Goal: Task Accomplishment & Management: Use online tool/utility

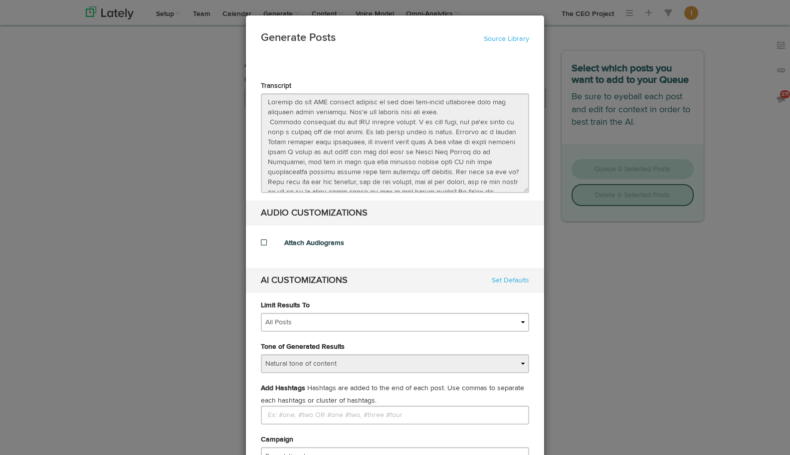
select select "natural"
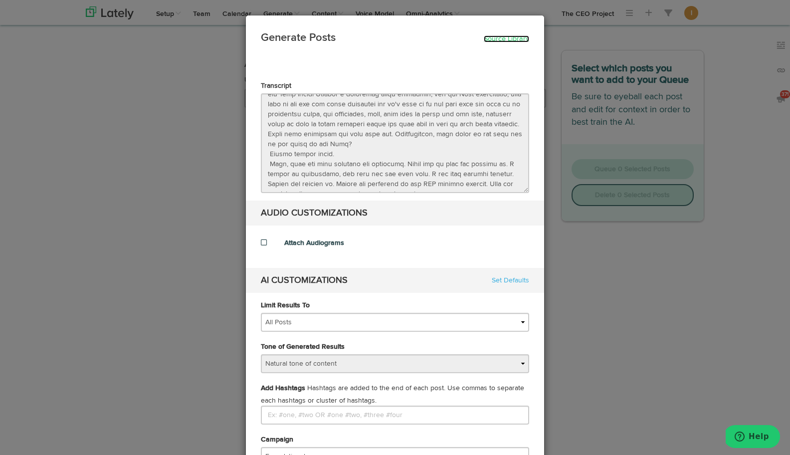
click at [498, 39] on link "Source Library" at bounding box center [506, 38] width 45 height 7
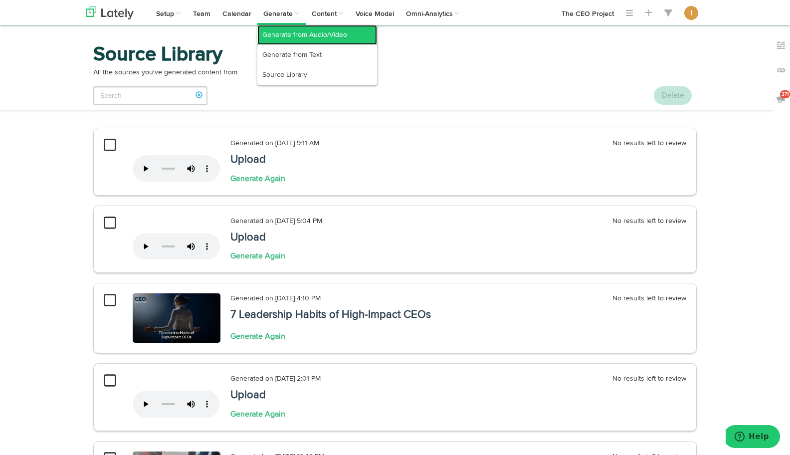
click at [282, 35] on link "Generate from Audio/Video" at bounding box center [317, 35] width 120 height 20
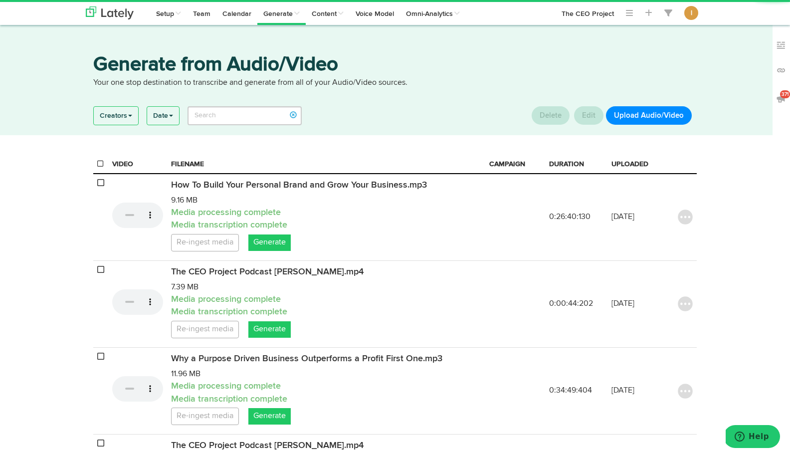
click at [658, 114] on button "Upload Audio/Video" at bounding box center [649, 115] width 86 height 18
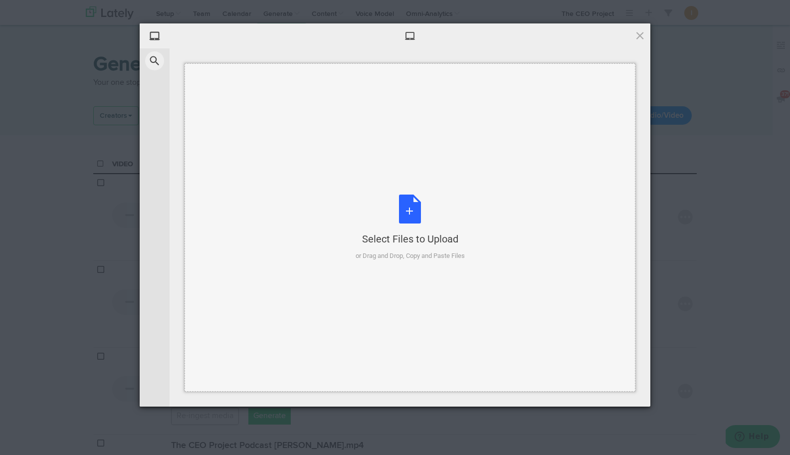
click at [410, 208] on div "Select Files to Upload or Drag and Drop, Copy and Paste Files" at bounding box center [410, 228] width 109 height 66
click at [412, 209] on div "Select Files to Upload or Drag and Drop, Copy and Paste Files" at bounding box center [410, 228] width 109 height 66
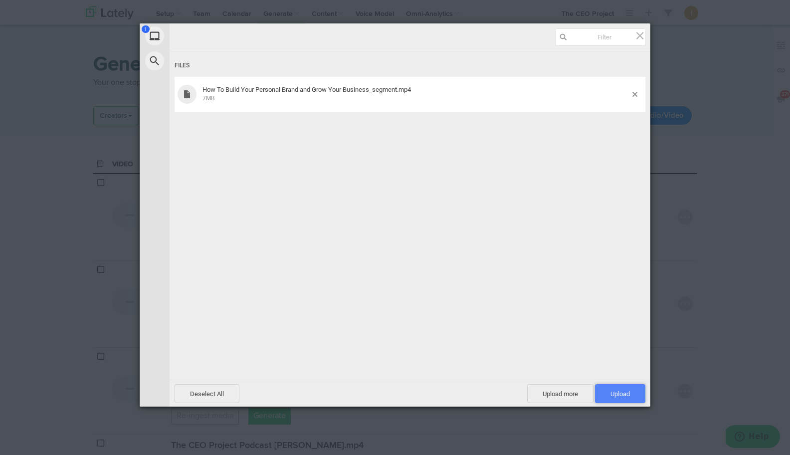
click at [620, 395] on span "Upload 1" at bounding box center [620, 393] width 19 height 7
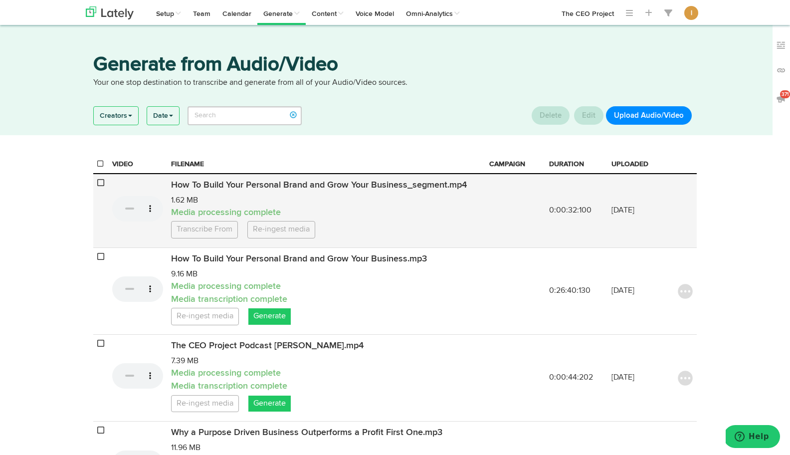
click at [99, 184] on icon at bounding box center [100, 183] width 7 height 8
click at [556, 110] on button "Delete" at bounding box center [551, 115] width 38 height 18
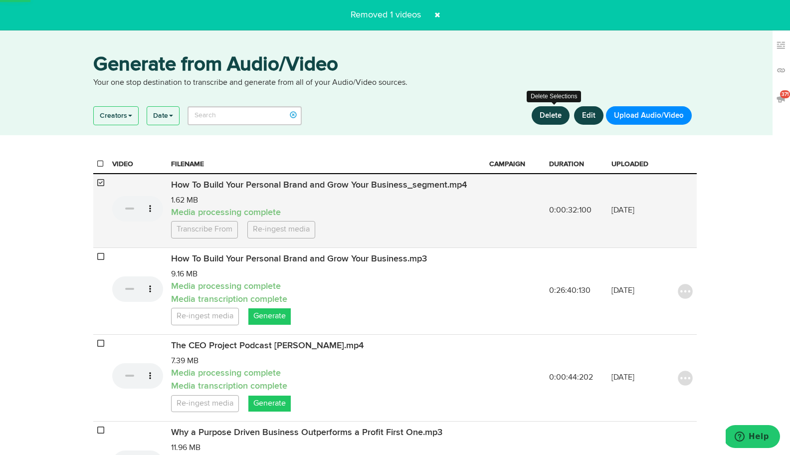
click at [552, 118] on button "Delete" at bounding box center [551, 115] width 38 height 18
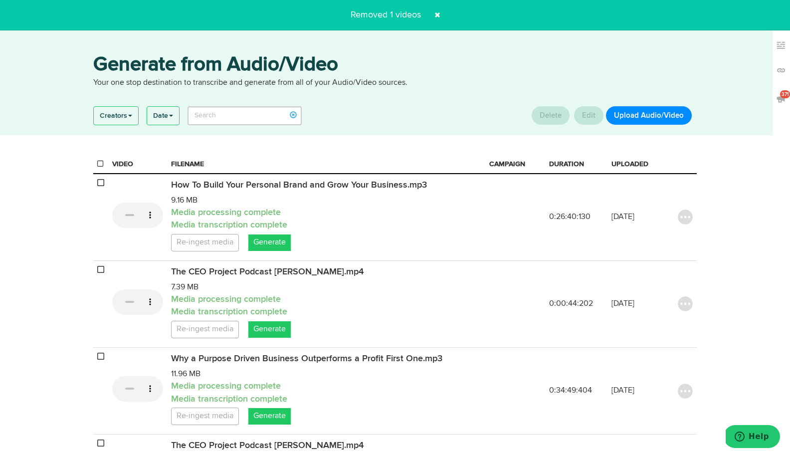
click at [653, 114] on button "Upload Audio/Video" at bounding box center [649, 115] width 86 height 18
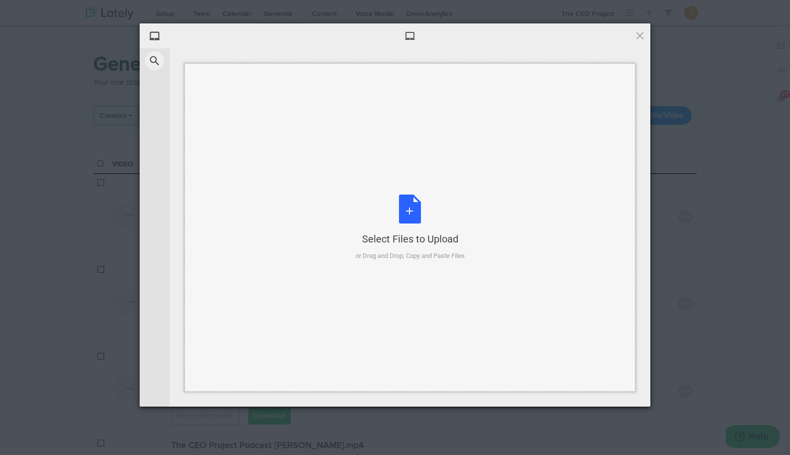
click at [394, 210] on div "Select Files to Upload or Drag and Drop, Copy and Paste Files" at bounding box center [410, 228] width 109 height 66
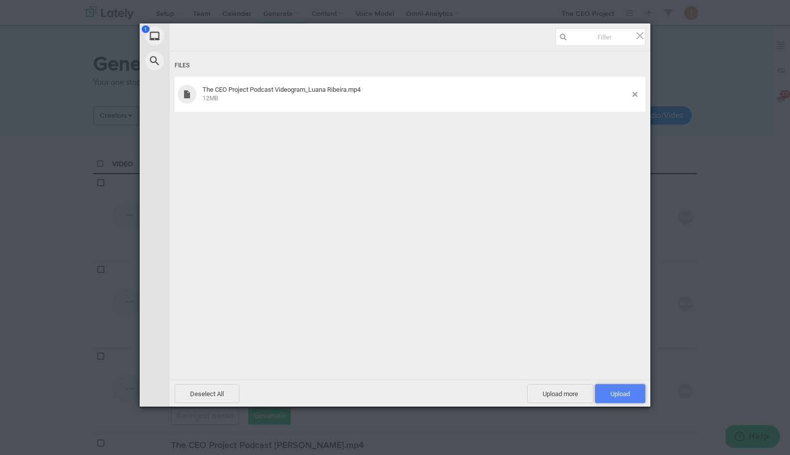
click at [629, 390] on span "Upload 1" at bounding box center [620, 393] width 19 height 7
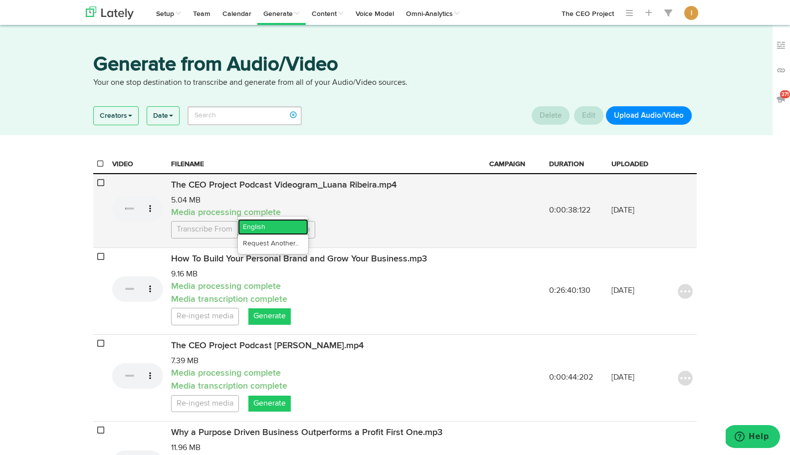
click at [247, 235] on link "English" at bounding box center [273, 227] width 70 height 16
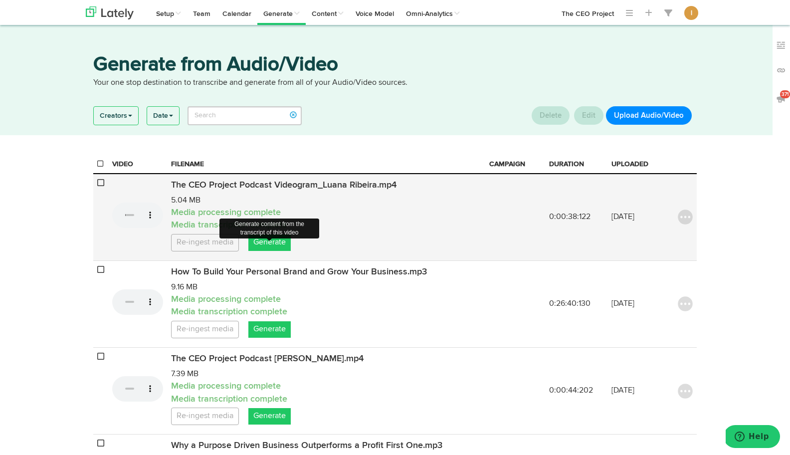
click at [260, 251] on link "Generate" at bounding box center [269, 242] width 42 height 16
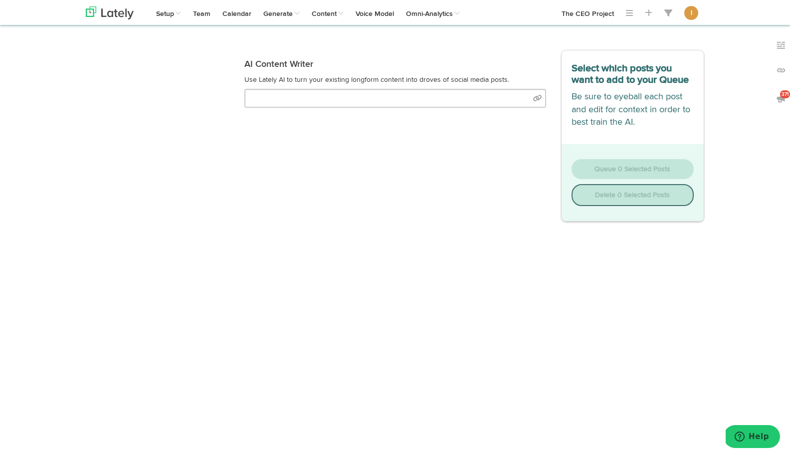
select select "natural"
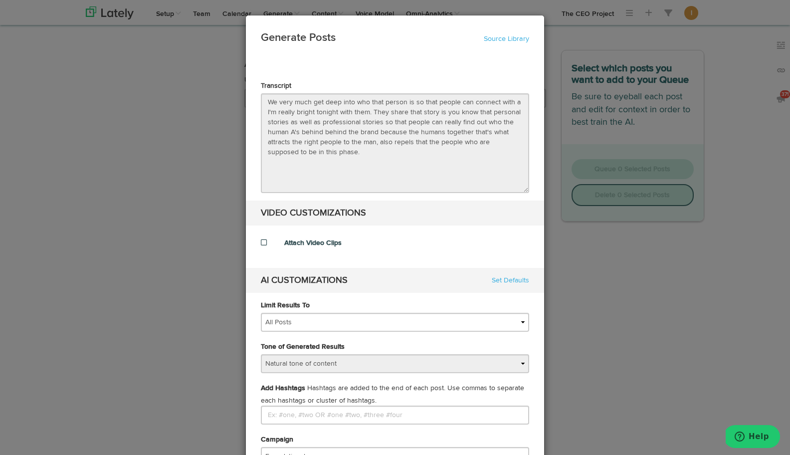
click at [292, 244] on label "Attach Video Clips" at bounding box center [312, 243] width 57 height 10
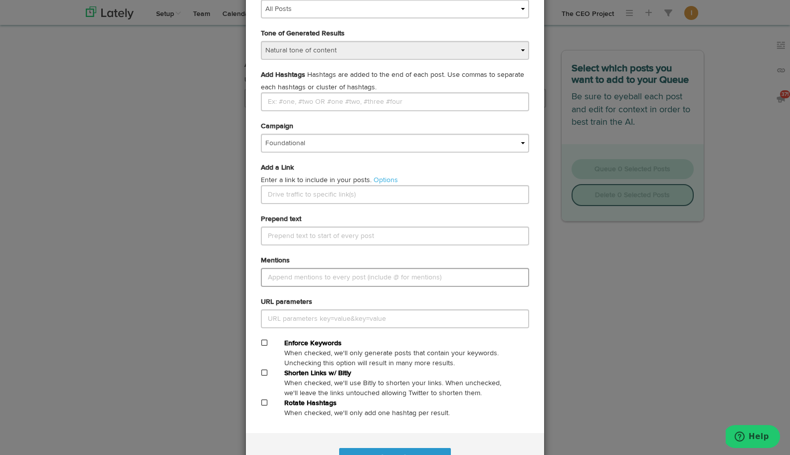
scroll to position [393, 0]
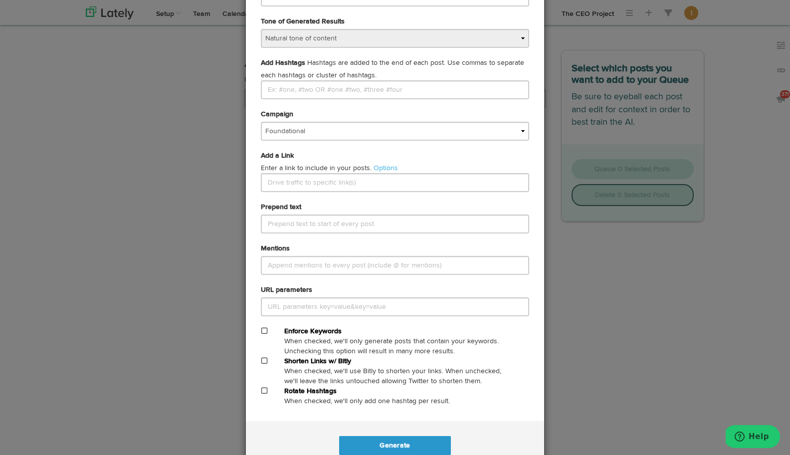
click at [263, 361] on span at bounding box center [264, 360] width 6 height 7
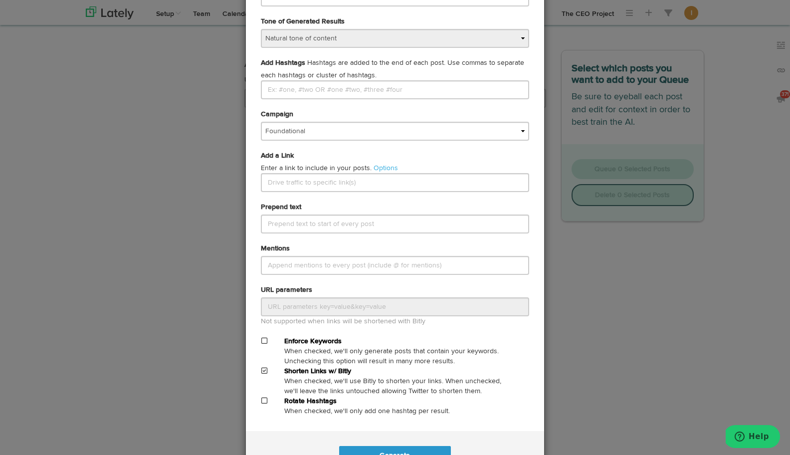
click at [285, 193] on div "Add a Link Enter a link to include in your posts. Options Use a different link …" at bounding box center [394, 176] width 283 height 51
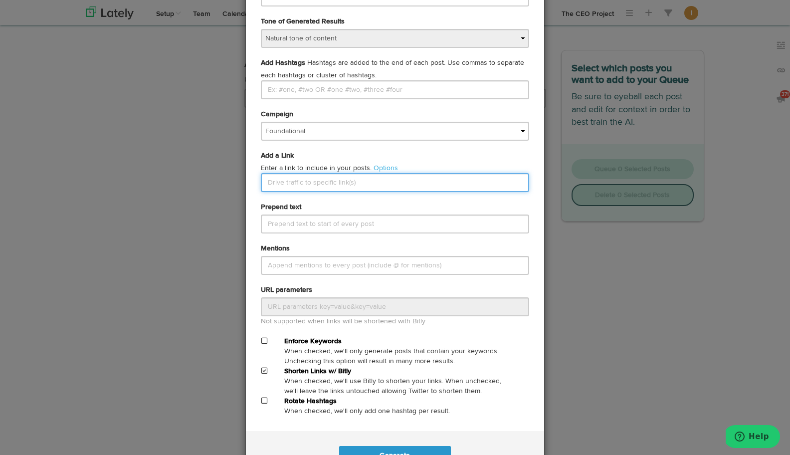
click at [282, 182] on input "text" at bounding box center [395, 182] width 268 height 19
paste input "how-to-build-your-personal-brand-and-grow-your-business"
type input "[URL]"
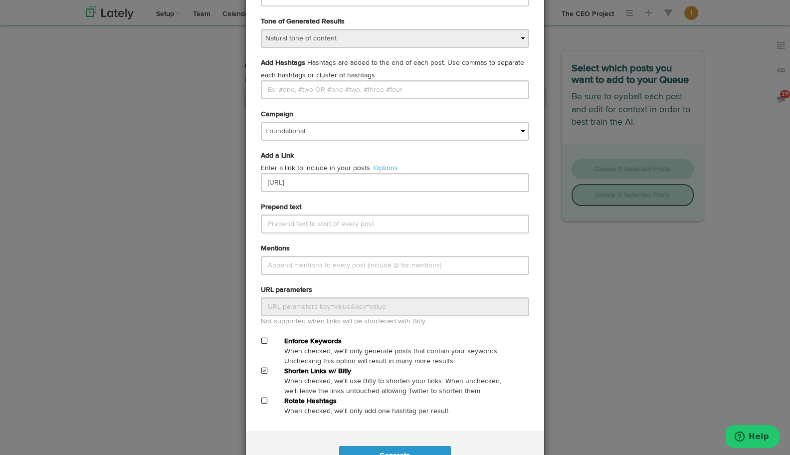
click at [343, 206] on div "Prepend text" at bounding box center [394, 217] width 283 height 31
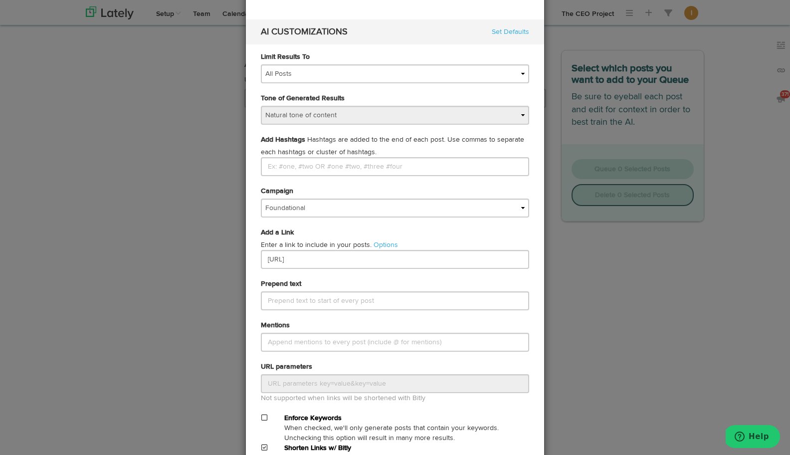
scroll to position [315, 0]
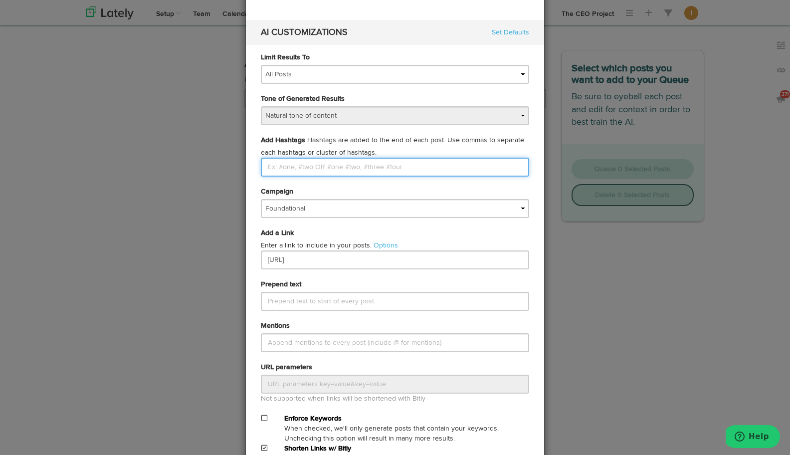
click at [303, 170] on input "Limit Results To" at bounding box center [395, 167] width 268 height 19
click at [303, 166] on input "#theceoporjectpodcast" at bounding box center [395, 167] width 268 height 19
click at [348, 168] on input "#theceoprojectpodcast" at bounding box center [395, 167] width 268 height 19
type input "#theceoprojectpodcast #personalbrand"
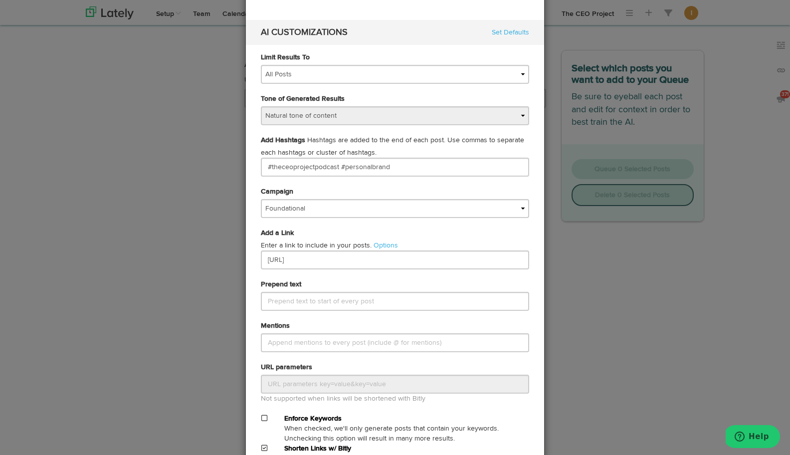
click at [385, 187] on div "Campaign Foundational IMPORTED" at bounding box center [394, 202] width 283 height 31
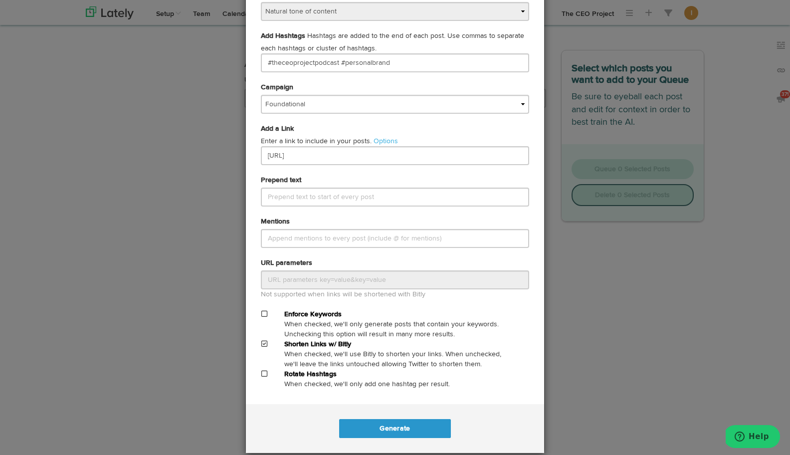
scroll to position [433, 0]
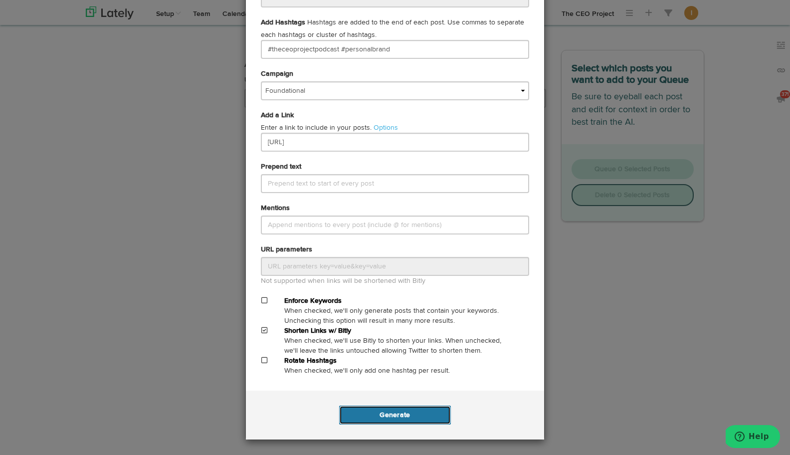
click at [419, 411] on button "Generate" at bounding box center [394, 415] width 111 height 19
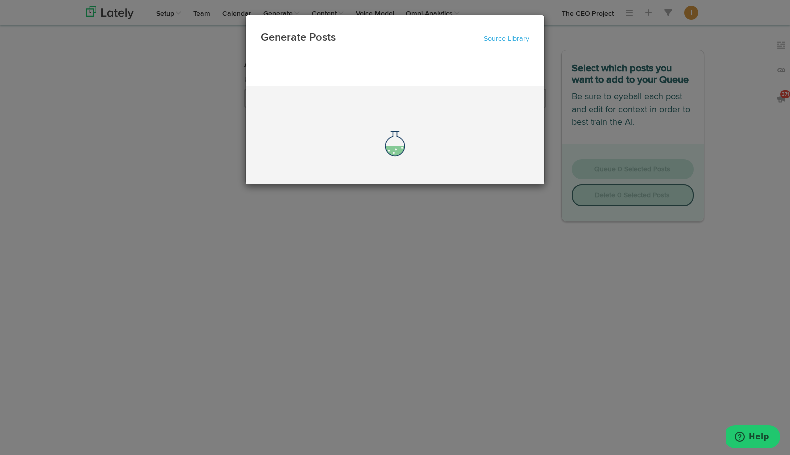
scroll to position [0, 0]
select select "natural"
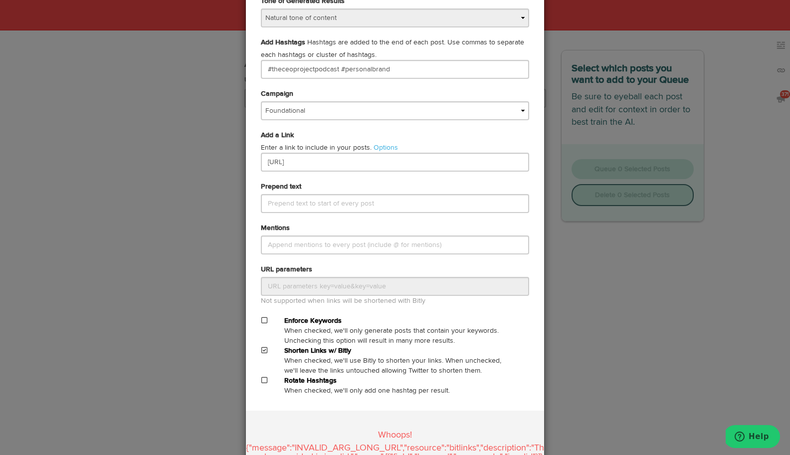
scroll to position [413, 0]
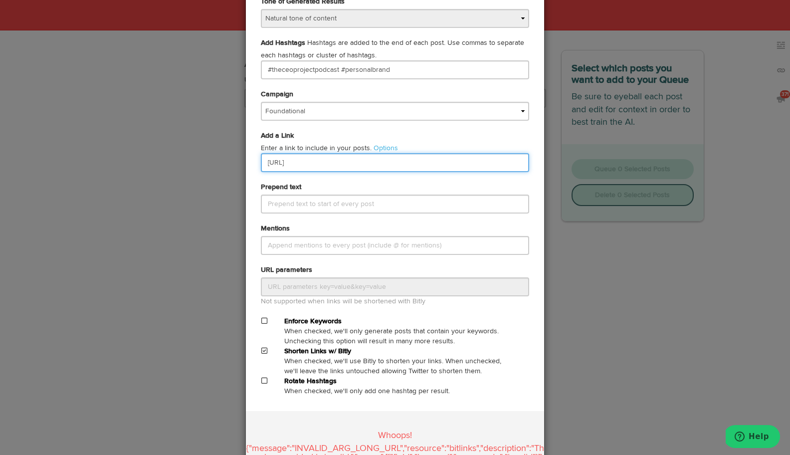
click at [331, 162] on input "[URL]" at bounding box center [395, 162] width 268 height 19
type input "[URL][DOMAIN_NAME]"
click at [389, 187] on div "Prepend text" at bounding box center [394, 197] width 283 height 31
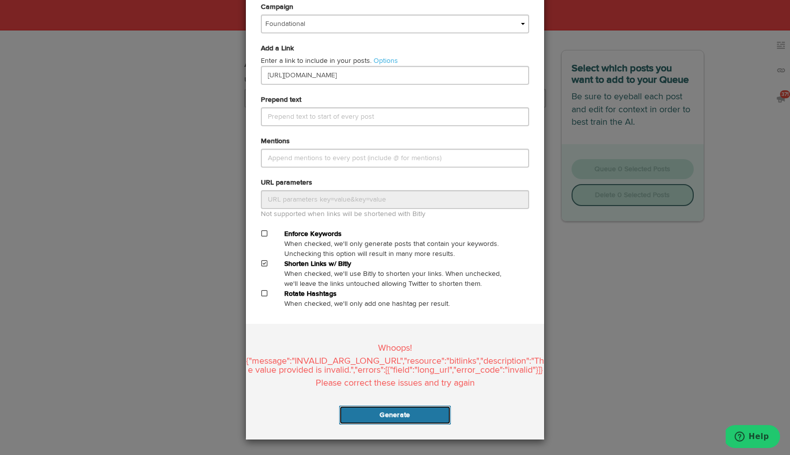
click at [413, 415] on button "Generate" at bounding box center [394, 415] width 111 height 19
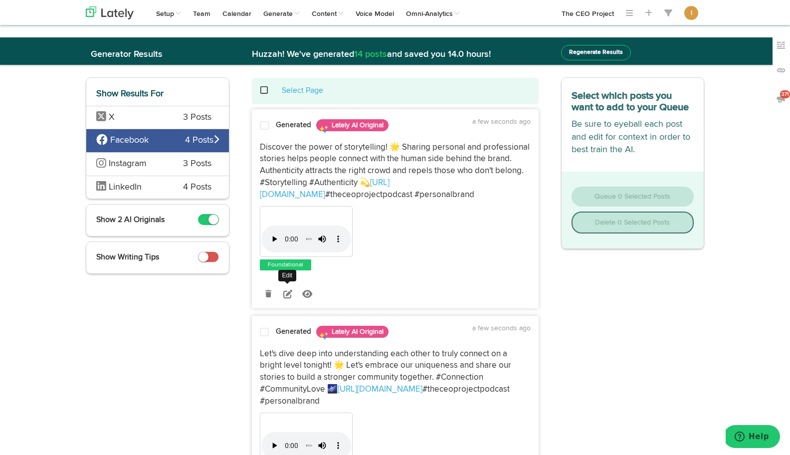
click at [289, 294] on icon at bounding box center [287, 293] width 9 height 9
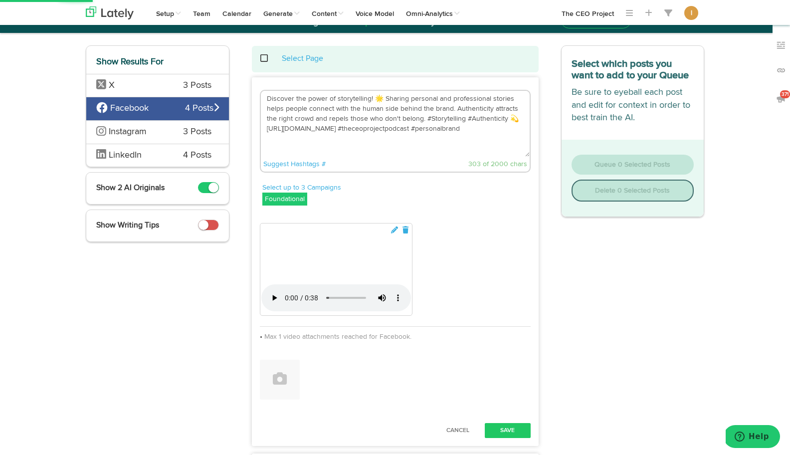
scroll to position [28, 0]
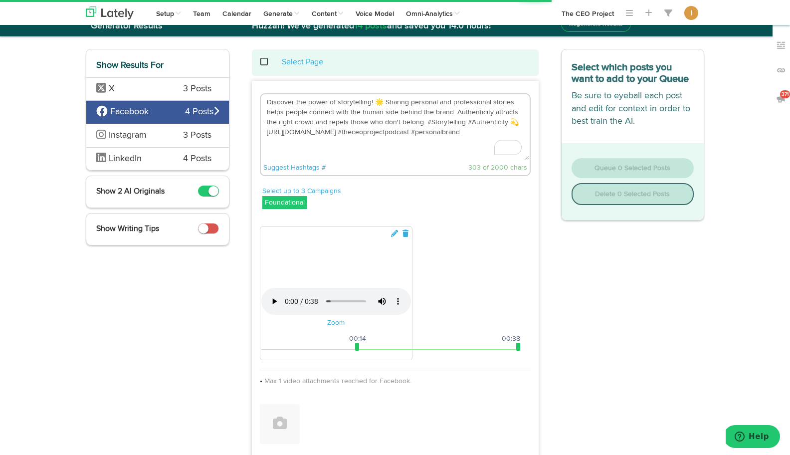
drag, startPoint x: 517, startPoint y: 121, endPoint x: 424, endPoint y: 122, distance: 92.3
click at [424, 122] on textarea "Discover the power of storytelling! 🌟 Sharing personal and professional stories…" at bounding box center [395, 127] width 269 height 66
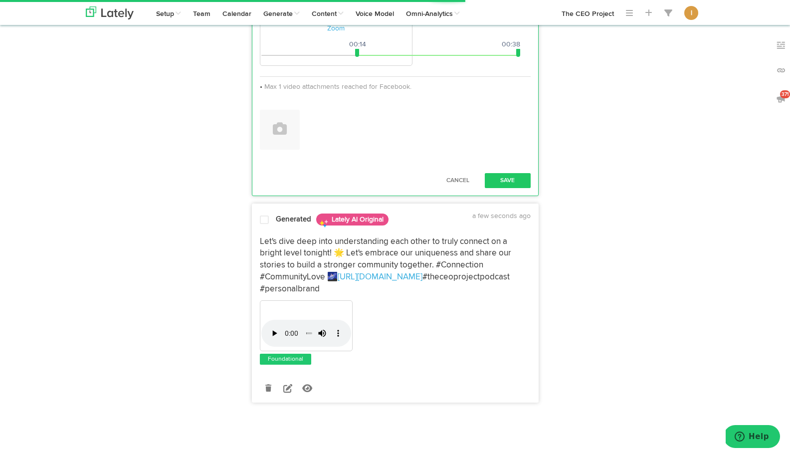
scroll to position [615, 0]
type textarea "Discover the power of storytelling! 🌟 Sharing personal and professional stories…"
drag, startPoint x: 357, startPoint y: 147, endPoint x: 258, endPoint y: 154, distance: 99.0
click at [258, 150] on div "Your browser does not support HTML5 video. Zoom 00:00 00:38 00:00 00:38 Max 1 v…" at bounding box center [395, 38] width 286 height 222
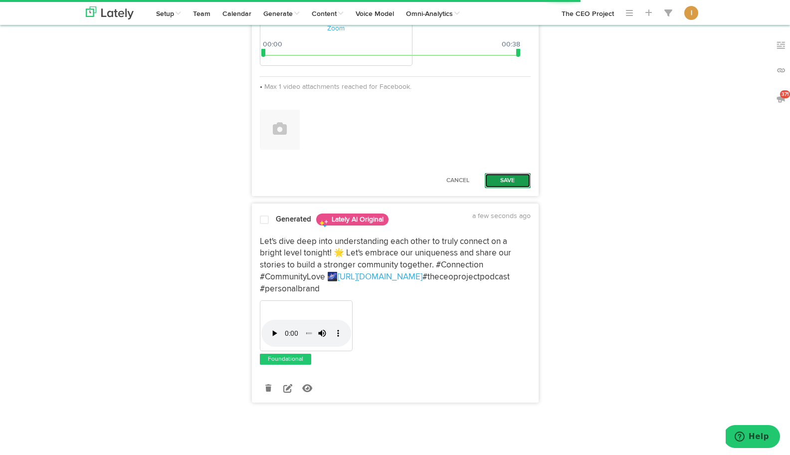
click at [508, 188] on button "Save" at bounding box center [508, 180] width 46 height 15
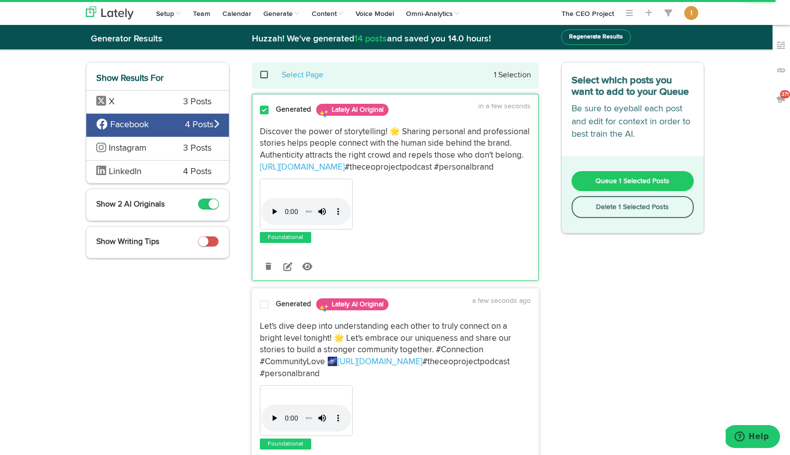
scroll to position [0, 0]
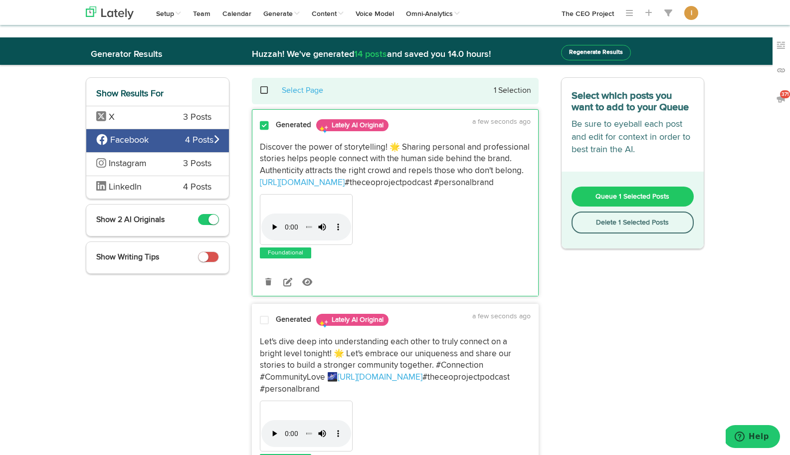
click at [616, 199] on span "Queue 1 Selected Posts" at bounding box center [633, 196] width 74 height 7
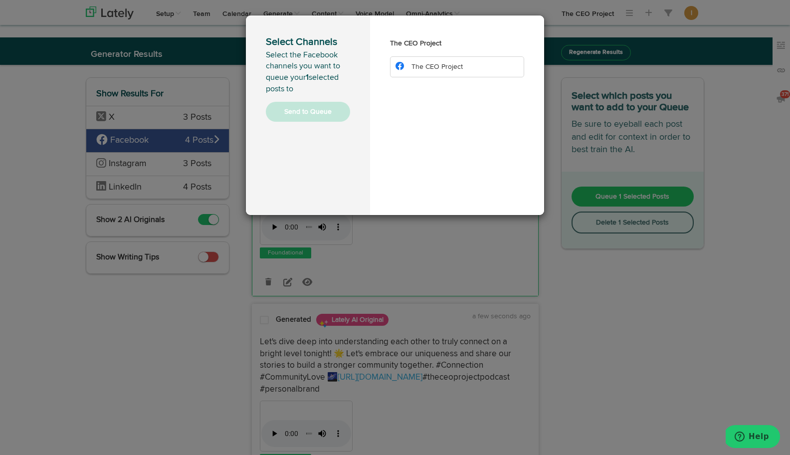
click at [422, 72] on li "The CEO Project" at bounding box center [457, 66] width 134 height 21
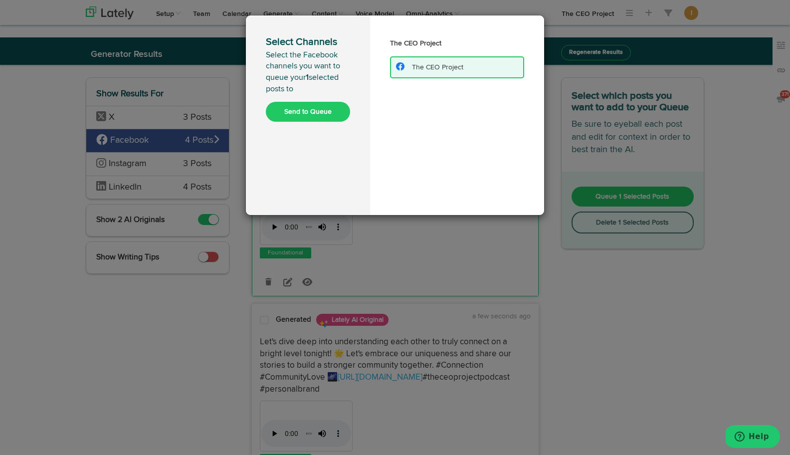
click at [317, 115] on button "Send to Queue" at bounding box center [308, 112] width 84 height 20
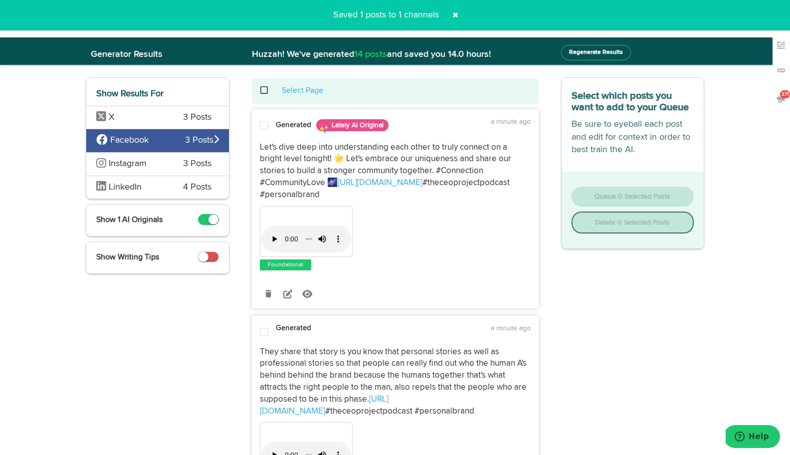
click at [265, 91] on span at bounding box center [269, 90] width 20 height 0
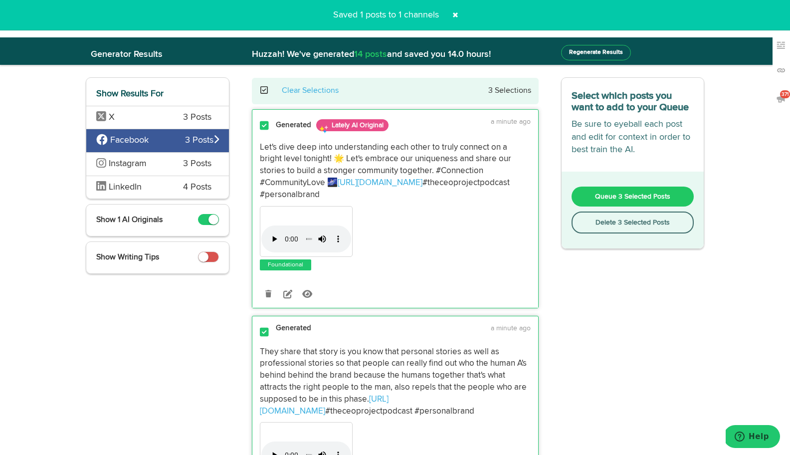
click at [618, 226] on button "Delete 3 Selected Posts" at bounding box center [633, 222] width 123 height 22
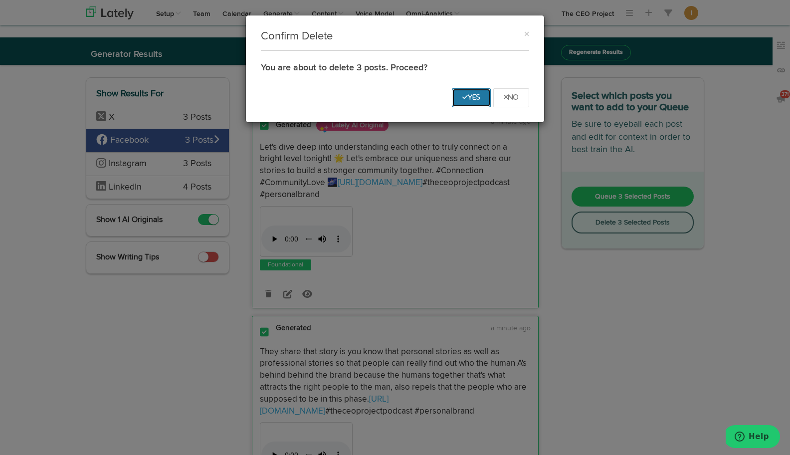
click at [462, 95] on icon "Yes" at bounding box center [471, 97] width 18 height 6
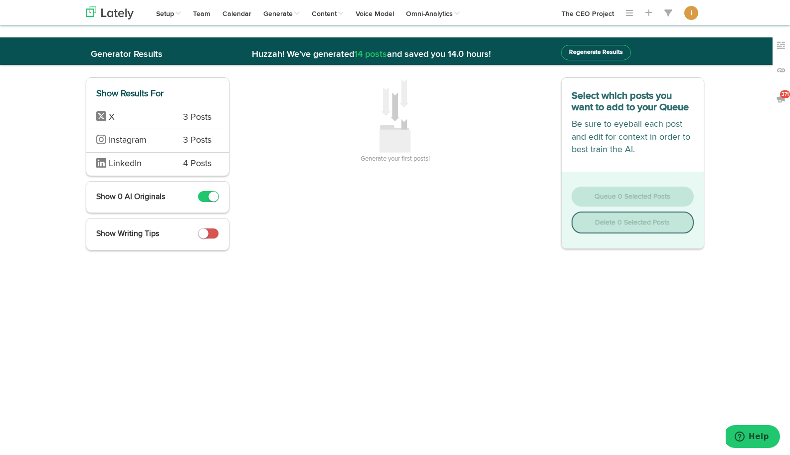
click at [196, 124] on div "X 3 Posts" at bounding box center [157, 117] width 143 height 23
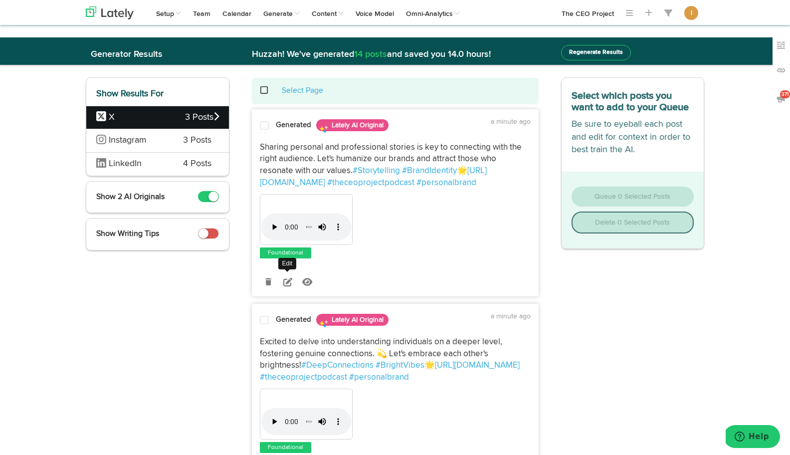
click at [291, 278] on icon at bounding box center [287, 281] width 9 height 9
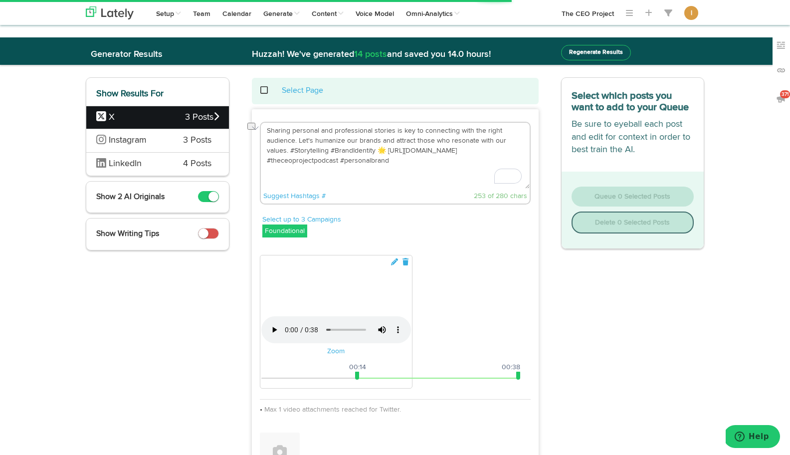
drag, startPoint x: 385, startPoint y: 151, endPoint x: 290, endPoint y: 147, distance: 95.4
click at [290, 147] on textarea "Sharing personal and professional stories is key to connecting with the right a…" at bounding box center [395, 156] width 269 height 66
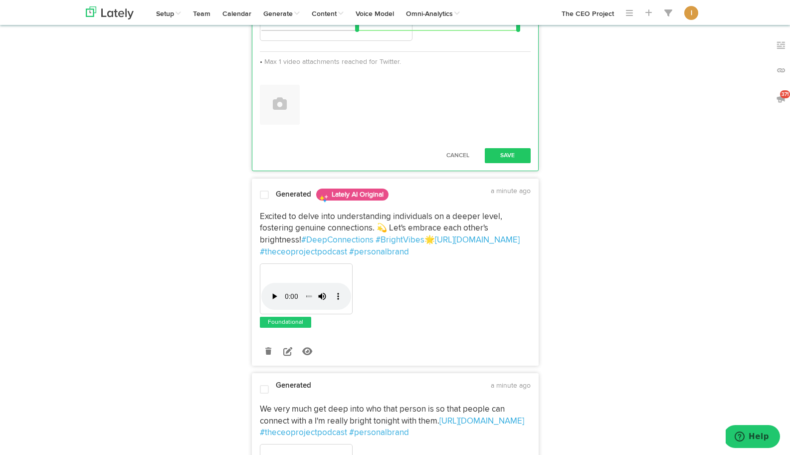
scroll to position [362, 0]
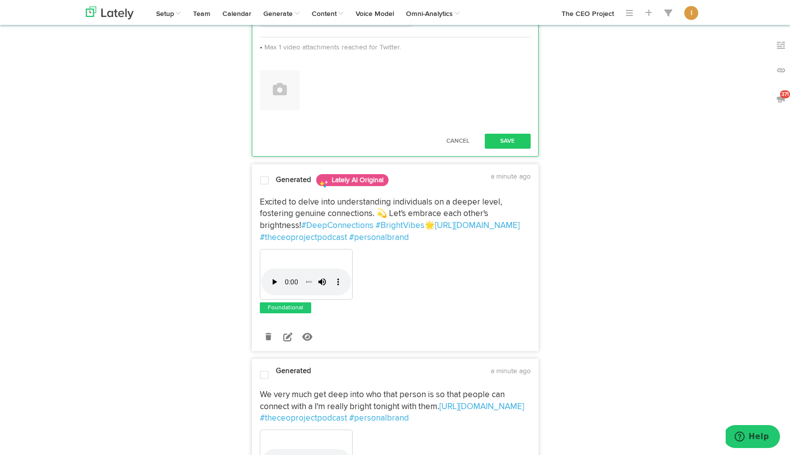
type textarea "Sharing personal and professional stories is key to connecting with the right a…"
drag, startPoint x: 359, startPoint y: 400, endPoint x: 252, endPoint y: 387, distance: 107.1
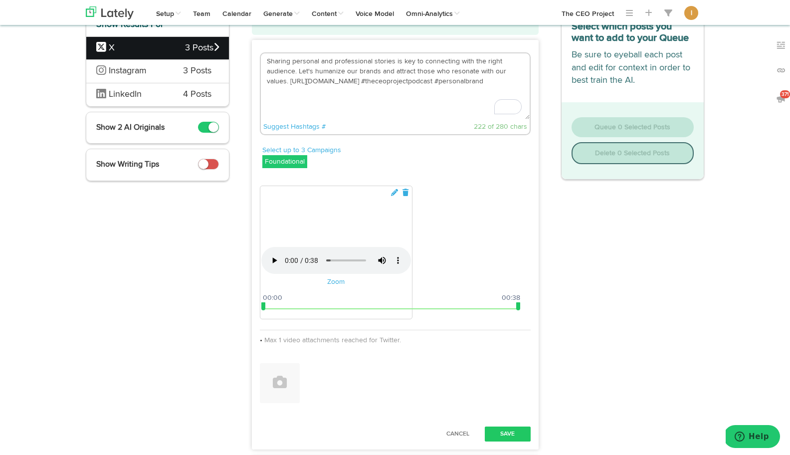
scroll to position [0, 0]
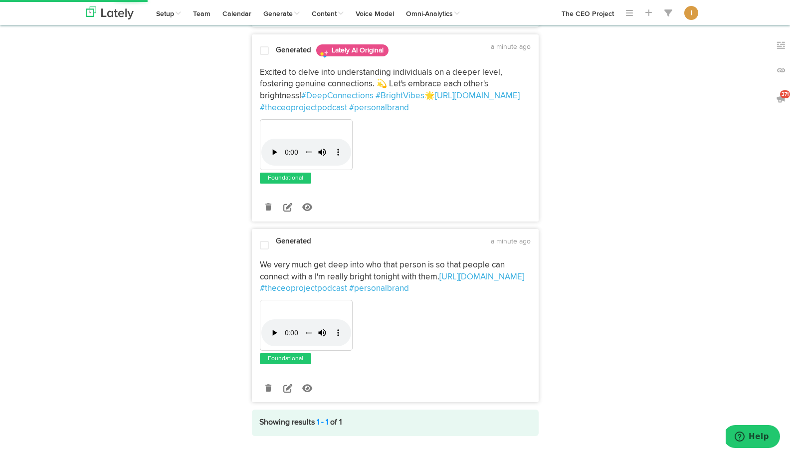
click at [509, 19] on button "Save" at bounding box center [508, 11] width 46 height 15
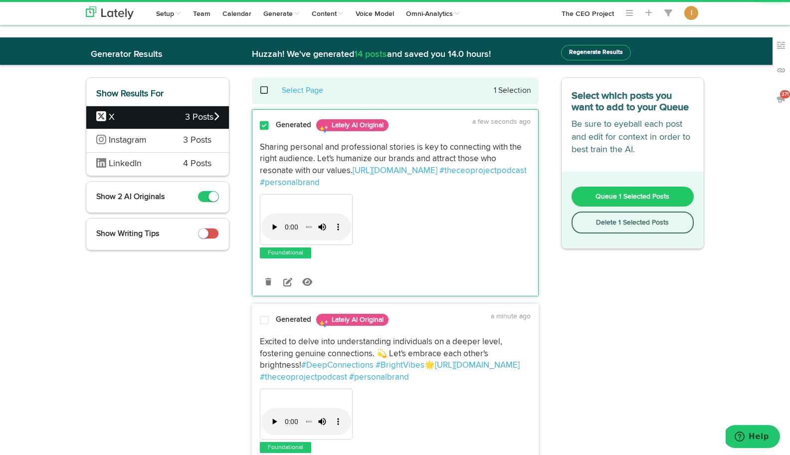
click at [613, 194] on span "Queue 1 Selected Posts" at bounding box center [633, 196] width 74 height 7
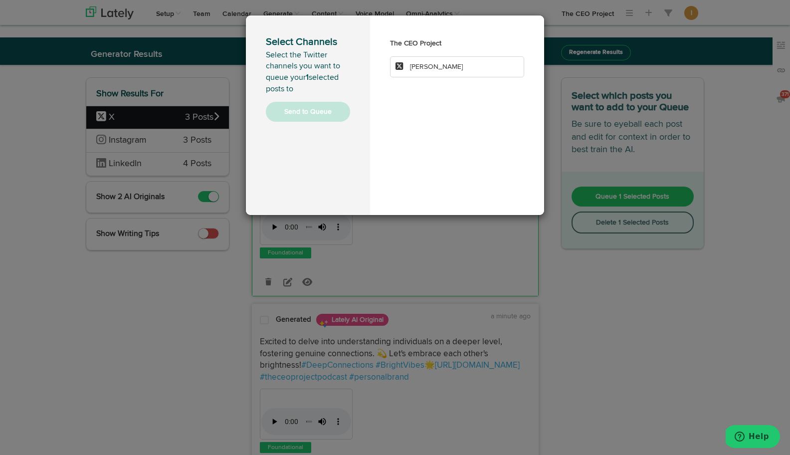
click at [419, 69] on span "[PERSON_NAME]" at bounding box center [436, 66] width 53 height 7
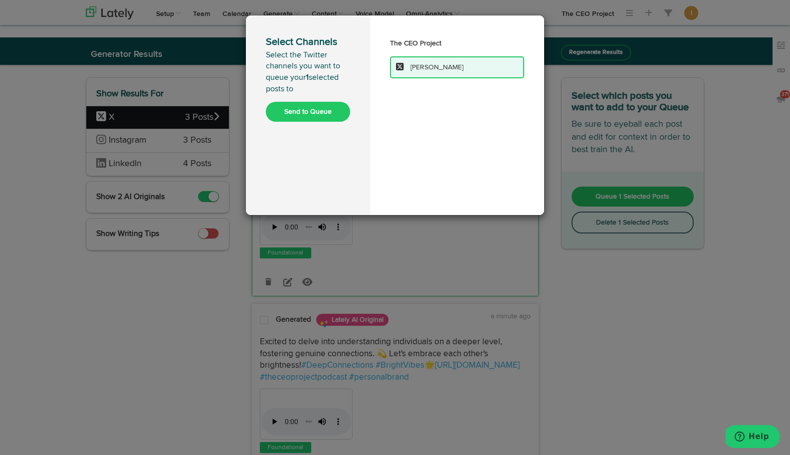
click at [322, 111] on button "Send to Queue" at bounding box center [308, 112] width 84 height 20
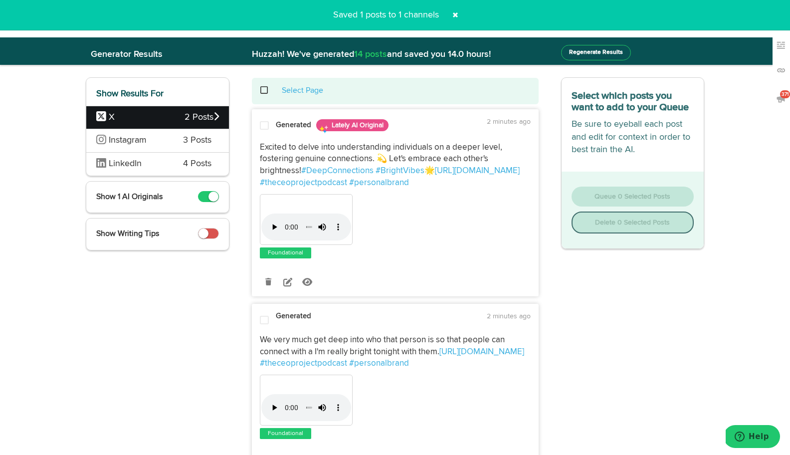
click at [264, 90] on span at bounding box center [269, 90] width 20 height 0
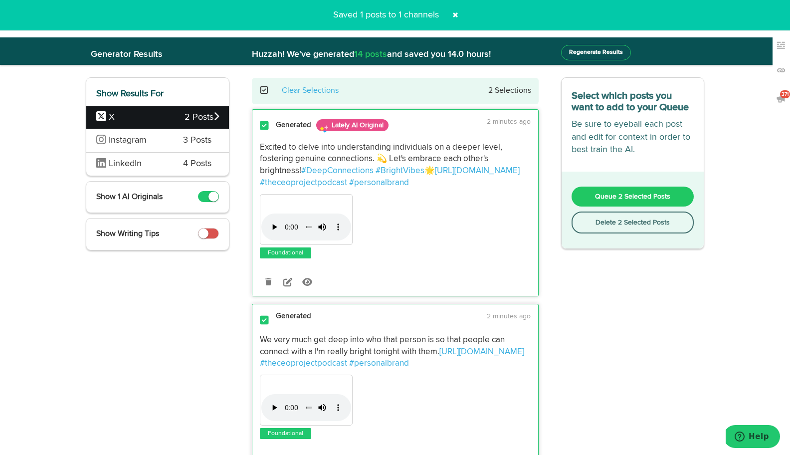
click at [620, 228] on button "Delete 2 Selected Posts" at bounding box center [633, 222] width 123 height 22
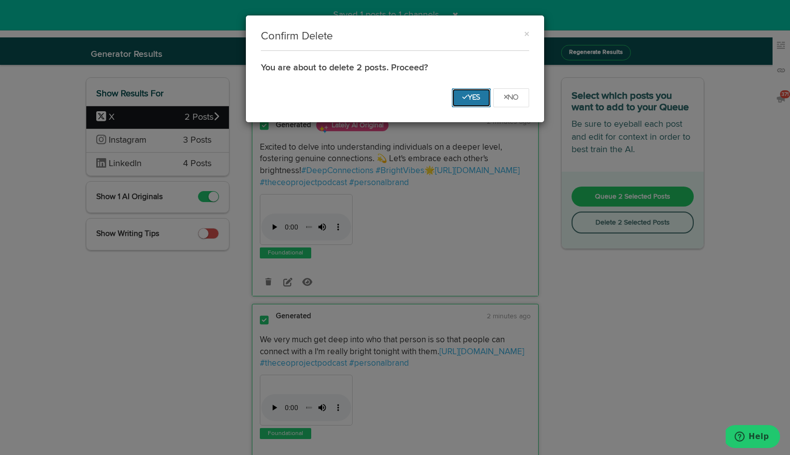
click at [468, 95] on icon "Yes" at bounding box center [471, 97] width 18 height 6
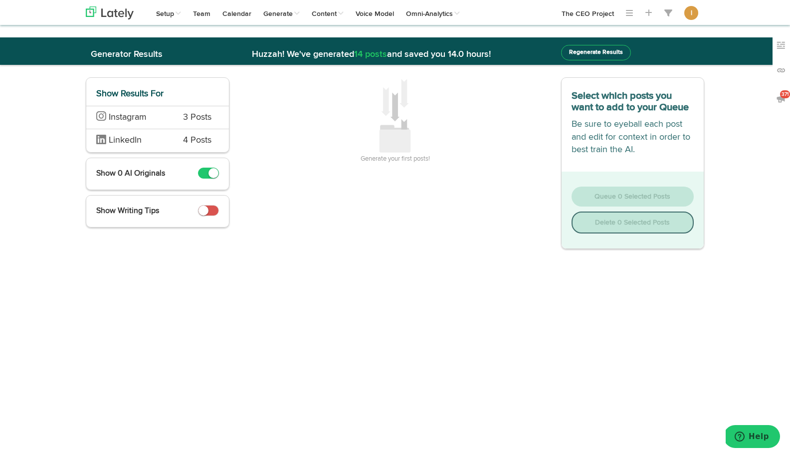
click at [195, 122] on span "3 Posts" at bounding box center [197, 117] width 28 height 13
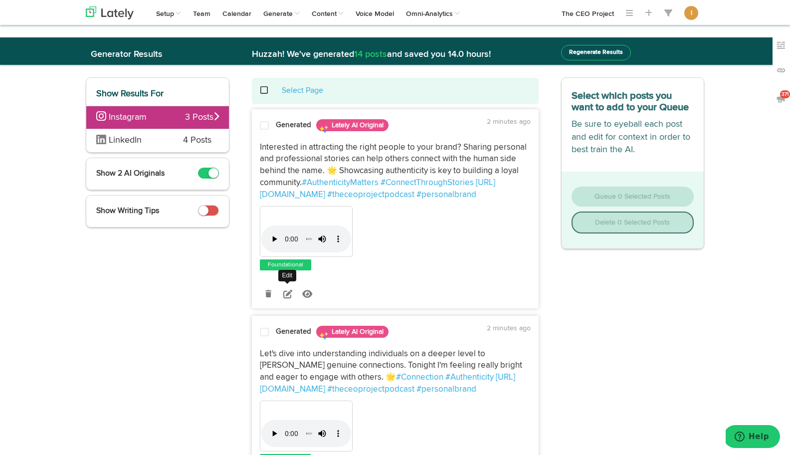
click at [286, 295] on icon at bounding box center [287, 293] width 9 height 9
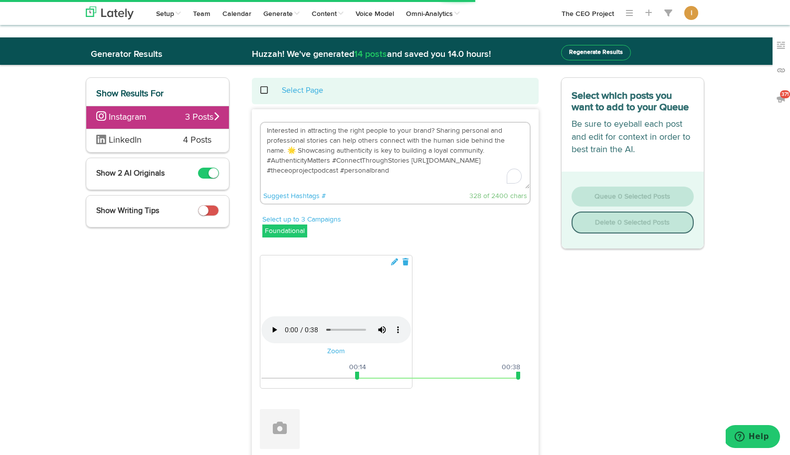
click at [276, 151] on textarea "Interested in attracting the right people to your brand? Sharing personal and p…" at bounding box center [395, 156] width 269 height 66
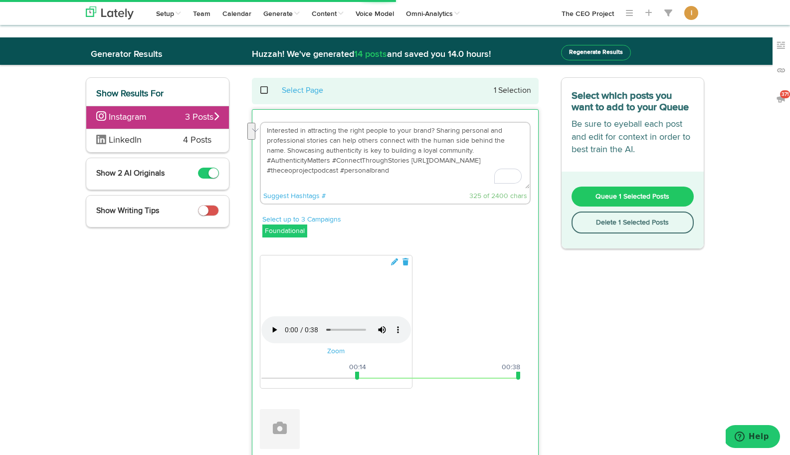
drag, startPoint x: 454, startPoint y: 149, endPoint x: 345, endPoint y: 162, distance: 109.5
click at [345, 162] on textarea "Interested in attracting the right people to your brand? Sharing personal and p…" at bounding box center [395, 156] width 269 height 66
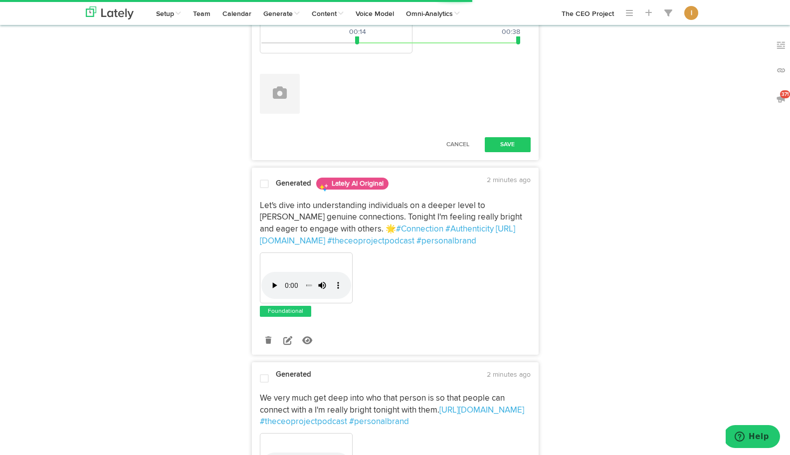
scroll to position [344, 0]
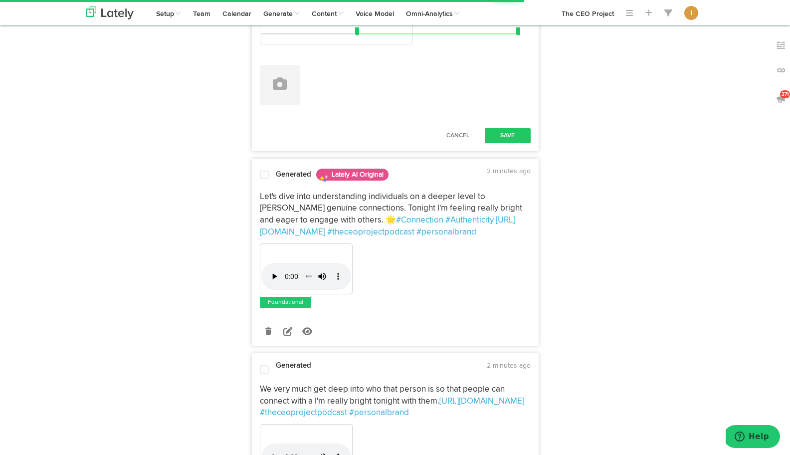
type textarea "Interested in attracting the right people to your brand? Sharing personal and p…"
drag, startPoint x: 356, startPoint y: 418, endPoint x: 255, endPoint y: 417, distance: 100.8
click at [255, 105] on div "Your browser does not support HTML5 video. Zoom 00:00 00:38 00:00 00:38 Attach …" at bounding box center [395, 5] width 286 height 199
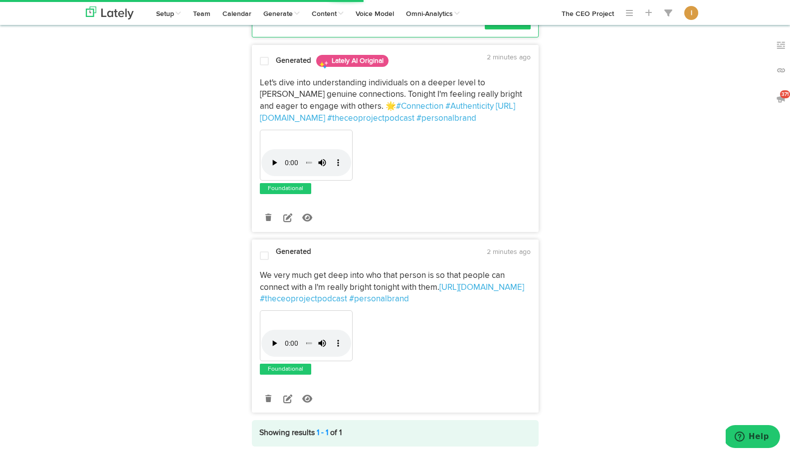
scroll to position [460, 0]
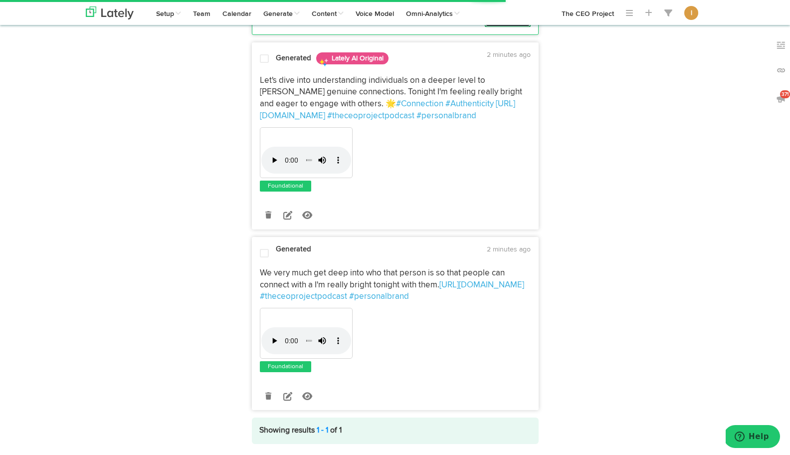
click at [516, 27] on button "Save" at bounding box center [508, 19] width 46 height 15
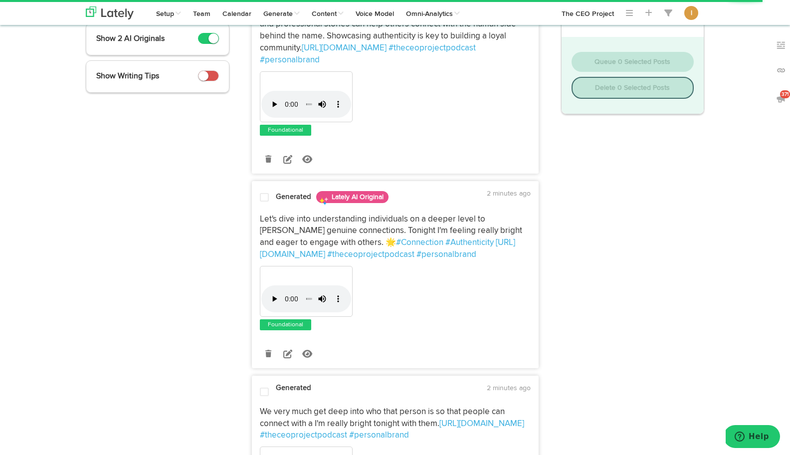
scroll to position [0, 0]
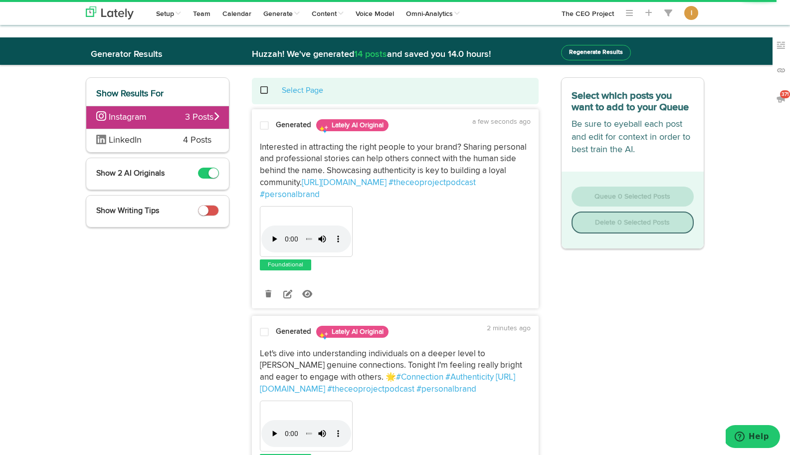
click at [266, 126] on span at bounding box center [264, 126] width 9 height 10
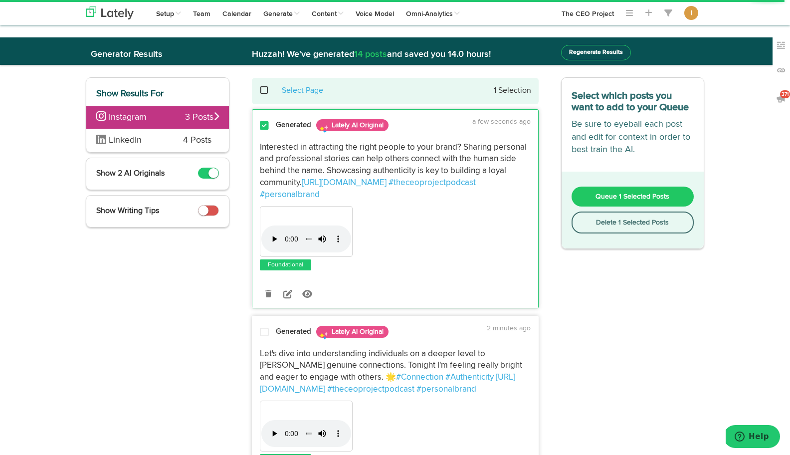
click at [581, 194] on button "Queue 1 Selected Posts" at bounding box center [633, 197] width 123 height 20
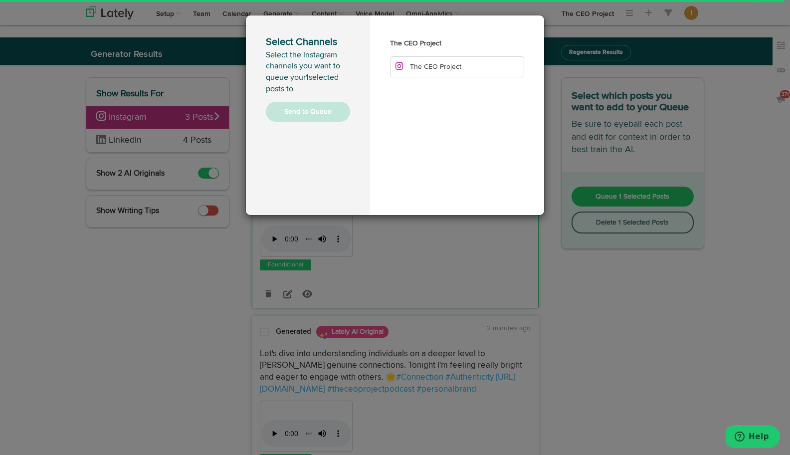
click at [445, 71] on li "The CEO Project" at bounding box center [457, 66] width 134 height 21
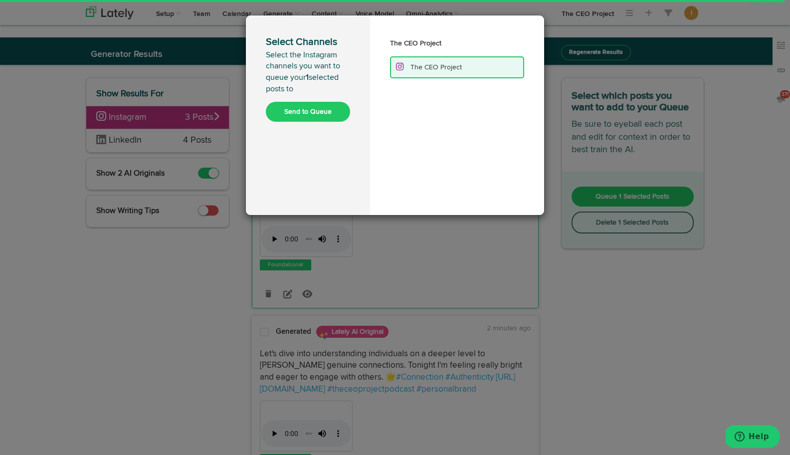
click at [308, 113] on button "Send to Queue" at bounding box center [308, 112] width 84 height 20
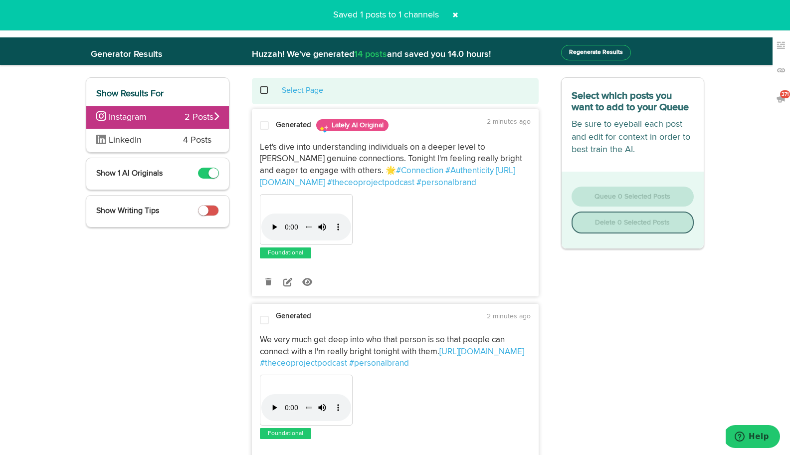
click at [264, 125] on span at bounding box center [264, 126] width 9 height 10
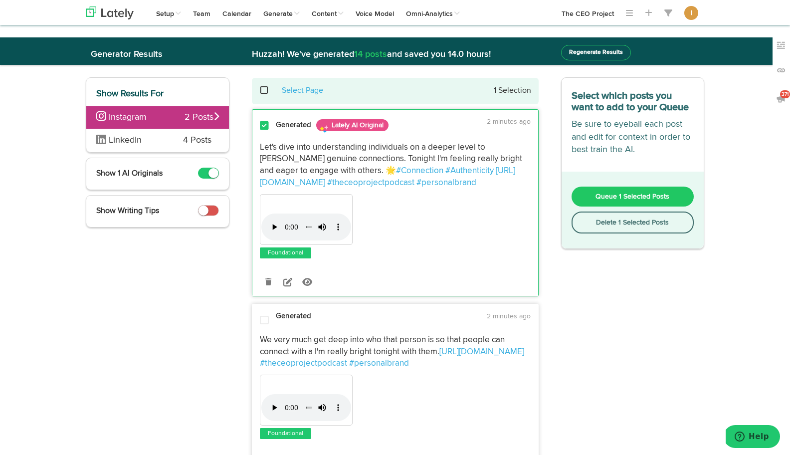
click at [263, 94] on div "Select Page 1 Selection" at bounding box center [395, 90] width 272 height 11
click at [264, 90] on span at bounding box center [269, 90] width 20 height 0
click at [613, 229] on button "Delete 2 Selected Posts" at bounding box center [633, 222] width 123 height 22
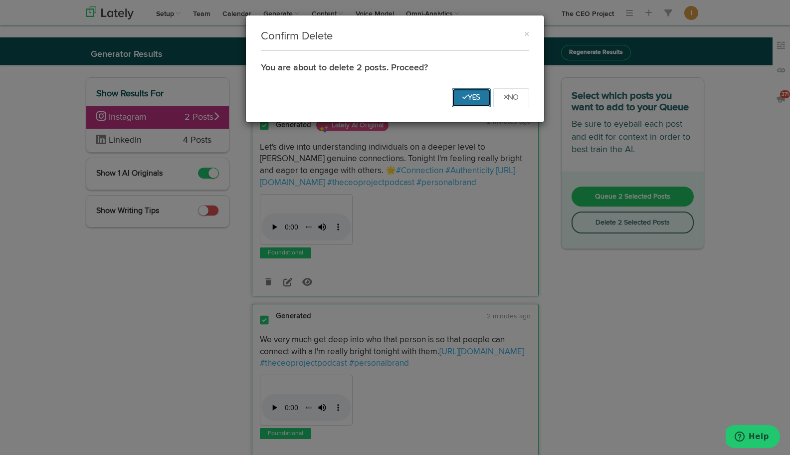
click at [466, 101] on button "Yes" at bounding box center [471, 97] width 39 height 19
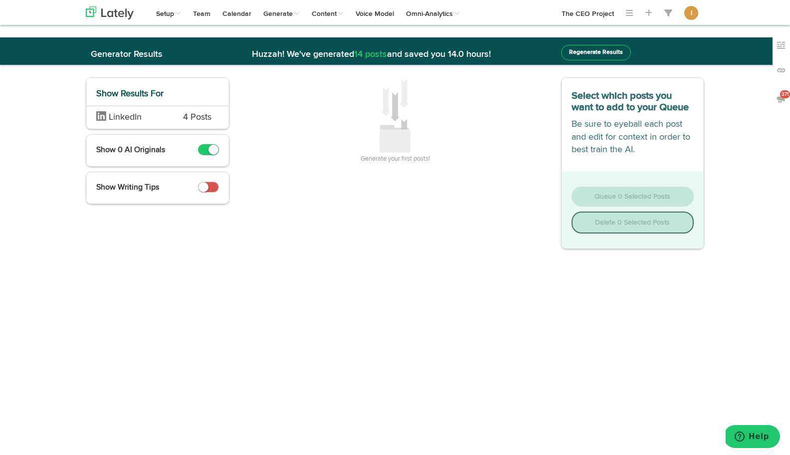
click at [169, 118] on div "LinkedIn 4 Posts" at bounding box center [157, 117] width 143 height 23
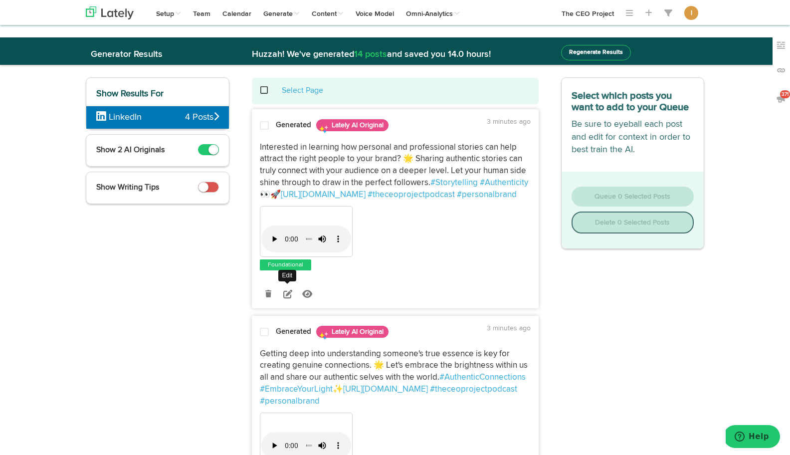
click at [288, 294] on icon at bounding box center [287, 293] width 9 height 9
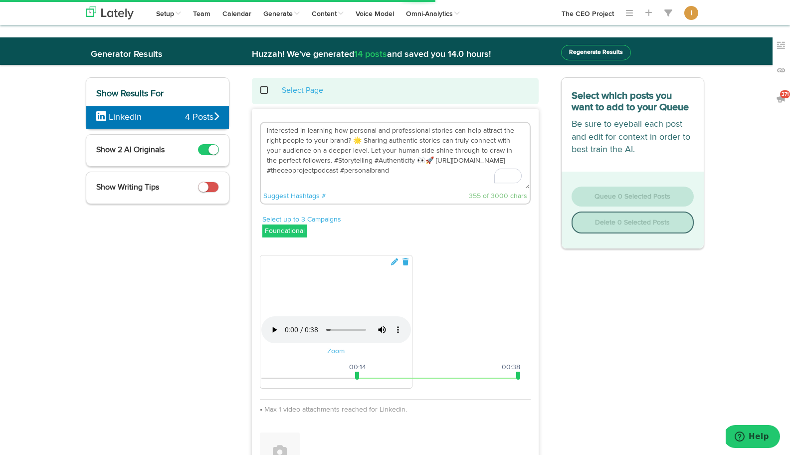
drag, startPoint x: 419, startPoint y: 160, endPoint x: 323, endPoint y: 159, distance: 96.3
click at [323, 159] on textarea "Interested in learning how personal and professional stories can help attract t…" at bounding box center [395, 156] width 269 height 66
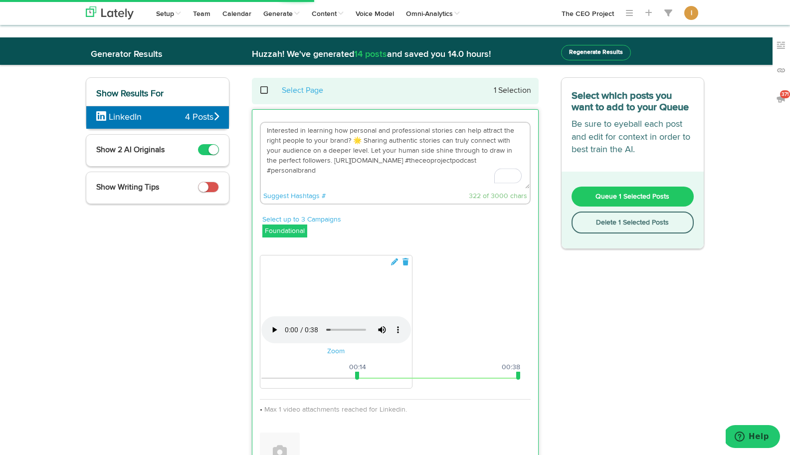
click at [361, 140] on textarea "Interested in learning how personal and professional stories can help attract t…" at bounding box center [395, 156] width 269 height 66
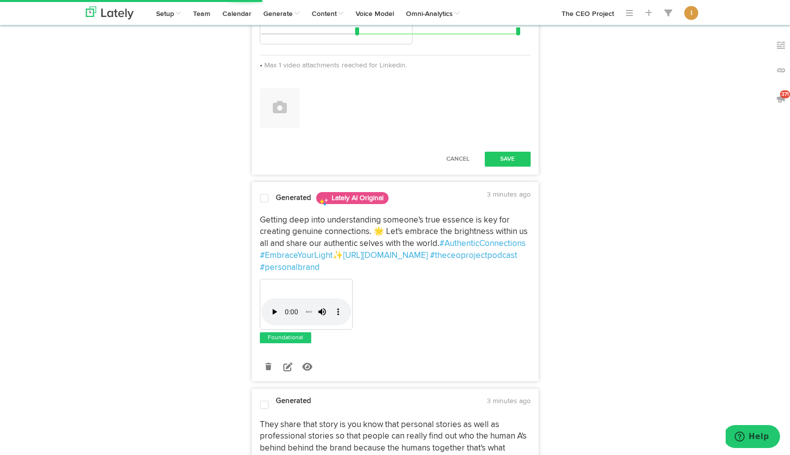
scroll to position [350, 0]
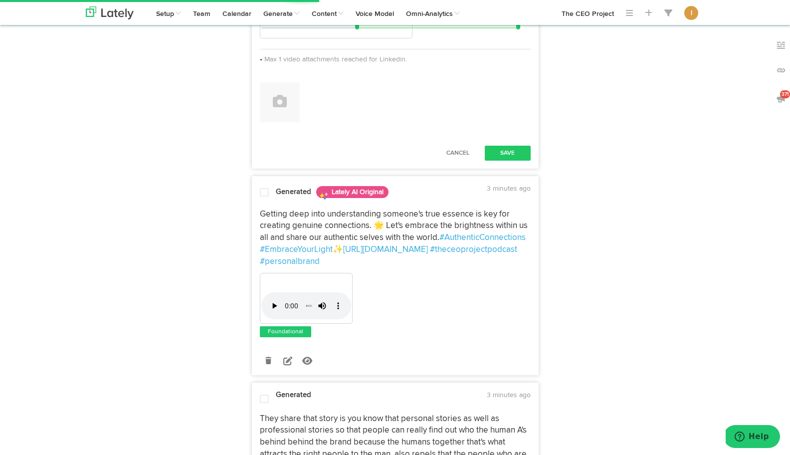
type textarea "Interested in learning how personal and professional stories can help attract t…"
drag, startPoint x: 356, startPoint y: 413, endPoint x: 249, endPoint y: 403, distance: 107.7
click at [249, 403] on div "Interested in learning how personal and professional stories can help attract t…" at bounding box center [395, 269] width 302 height 1021
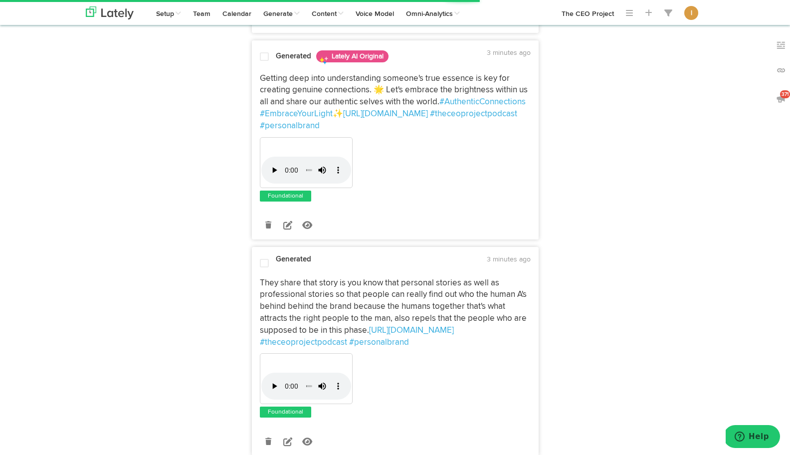
scroll to position [494, 0]
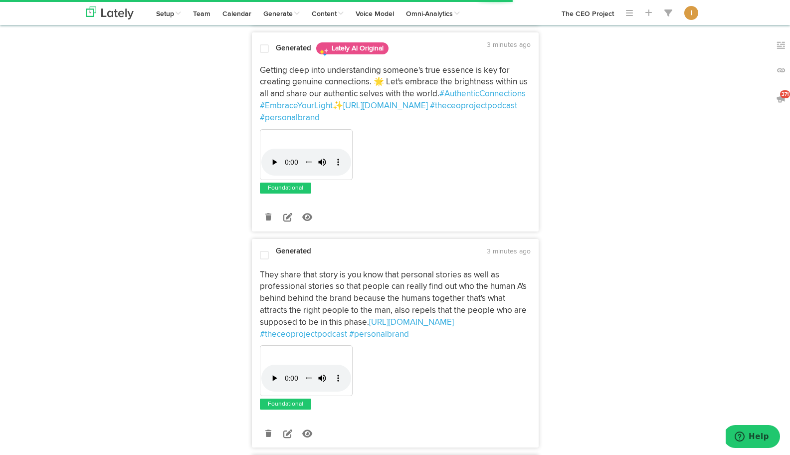
click at [505, 17] on button "Save" at bounding box center [508, 9] width 46 height 15
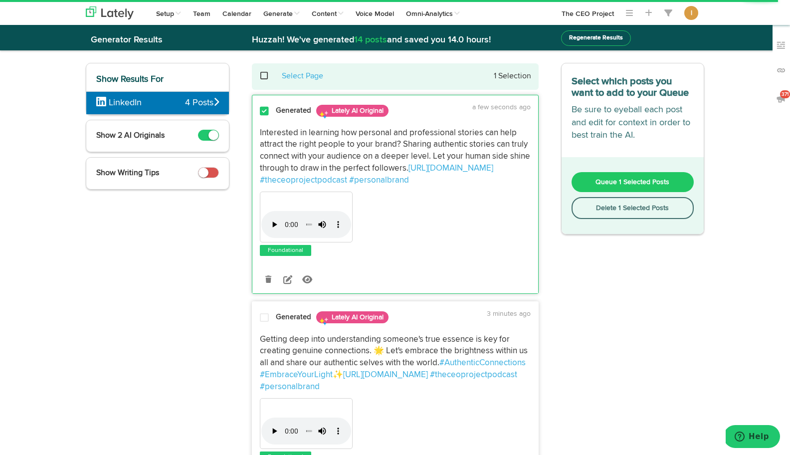
scroll to position [0, 0]
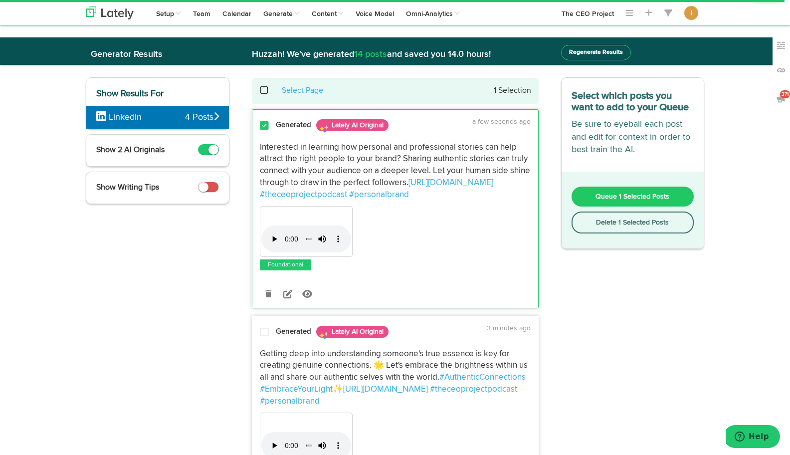
click at [623, 196] on span "Queue 1 Selected Posts" at bounding box center [633, 196] width 74 height 7
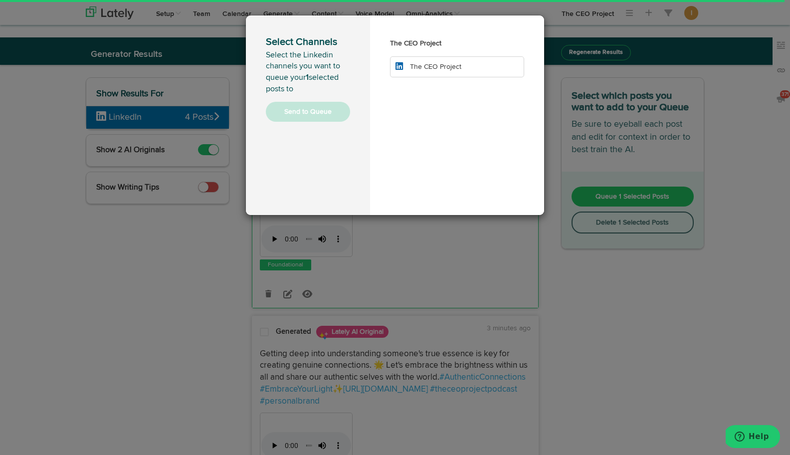
click at [465, 71] on li "The CEO Project" at bounding box center [457, 66] width 134 height 21
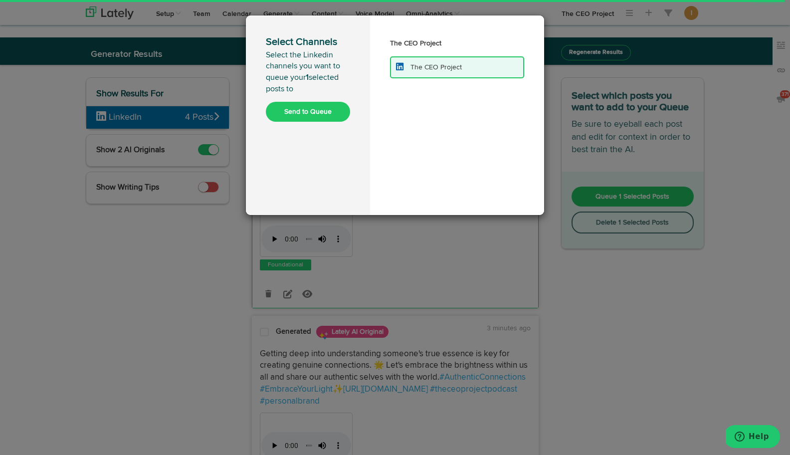
click at [294, 114] on button "Send to Queue" at bounding box center [308, 112] width 84 height 20
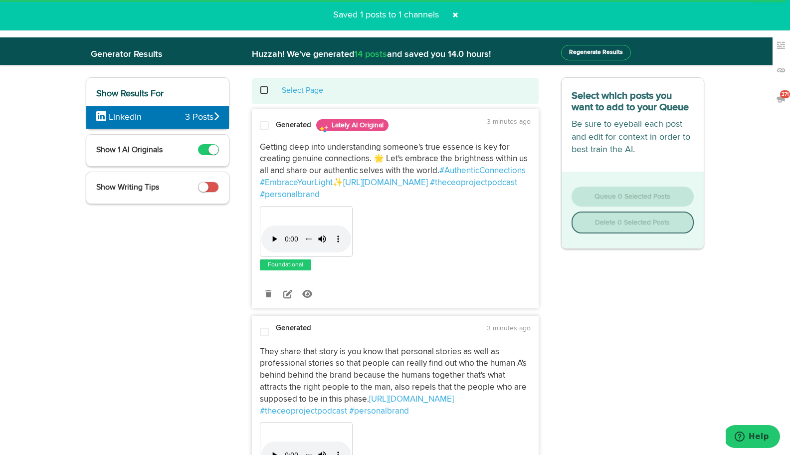
click at [266, 91] on span at bounding box center [269, 90] width 20 height 0
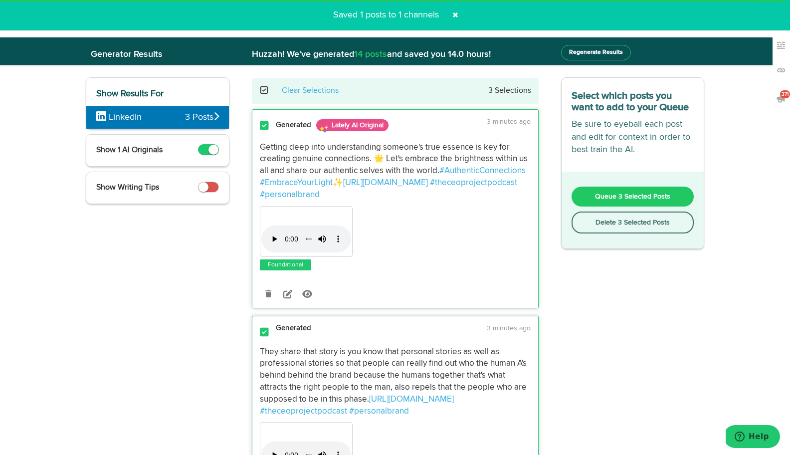
click at [618, 223] on button "Delete 3 Selected Posts" at bounding box center [633, 222] width 123 height 22
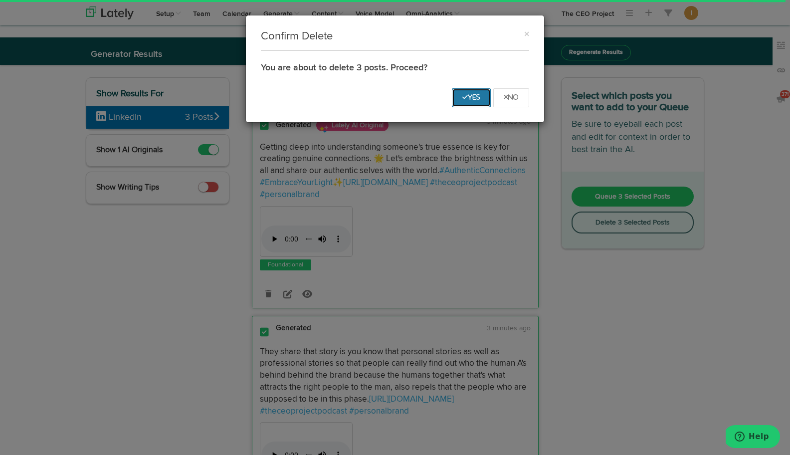
click at [471, 97] on icon "Yes" at bounding box center [471, 97] width 18 height 6
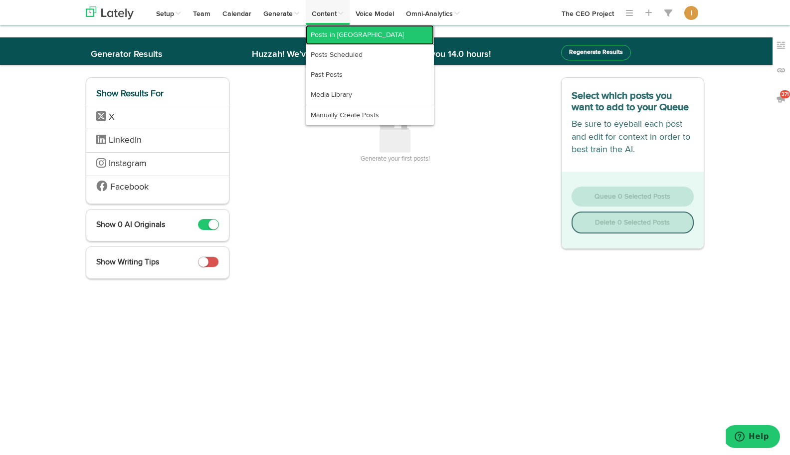
click at [328, 31] on link "Posts in [GEOGRAPHIC_DATA]" at bounding box center [370, 35] width 128 height 20
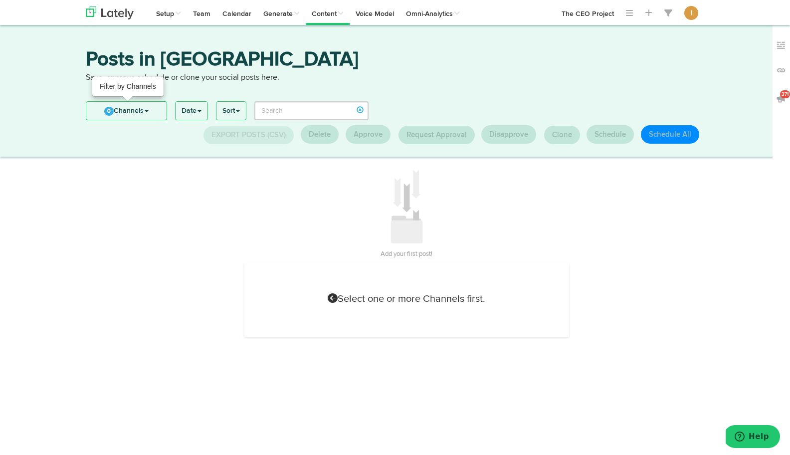
click at [137, 117] on link "0 Channels" at bounding box center [126, 111] width 80 height 18
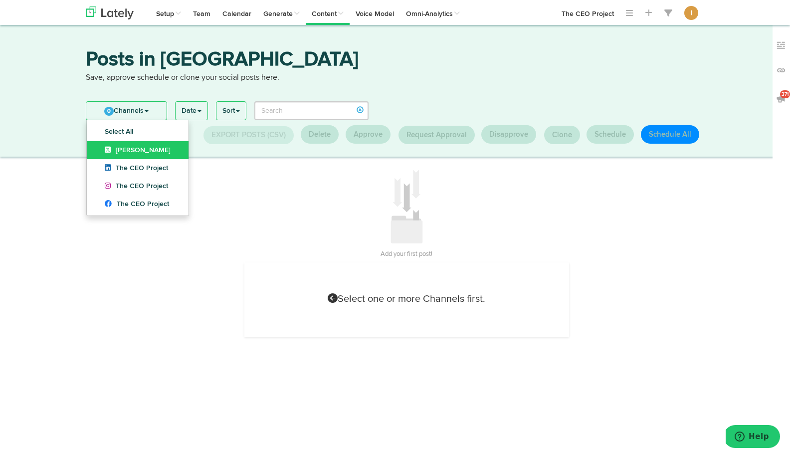
click at [129, 154] on link "[PERSON_NAME]" at bounding box center [138, 150] width 102 height 18
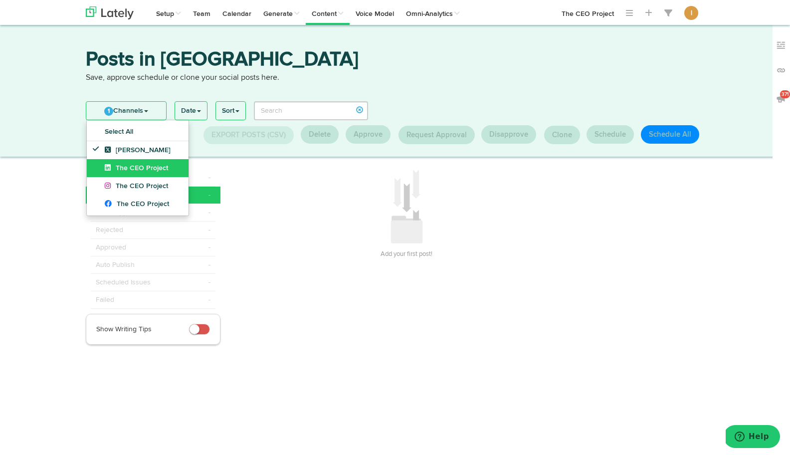
click at [128, 167] on span "The CEO Project" at bounding box center [136, 168] width 63 height 7
click at [129, 185] on span "The CEO Project" at bounding box center [136, 186] width 63 height 7
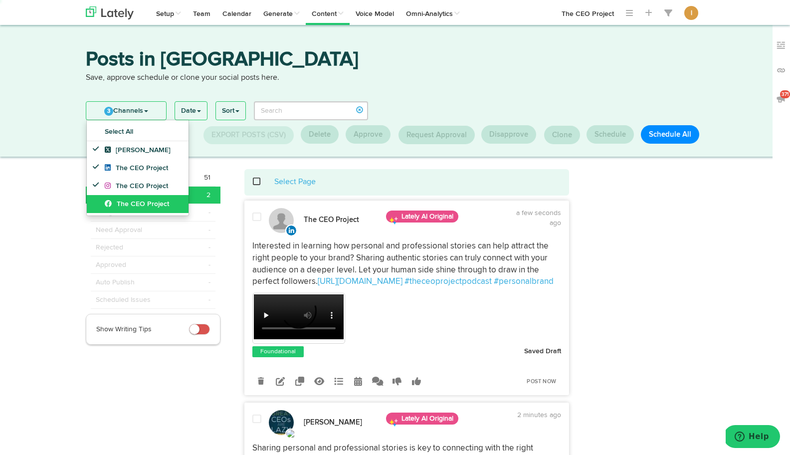
click at [129, 201] on span "The CEO Project" at bounding box center [137, 204] width 64 height 7
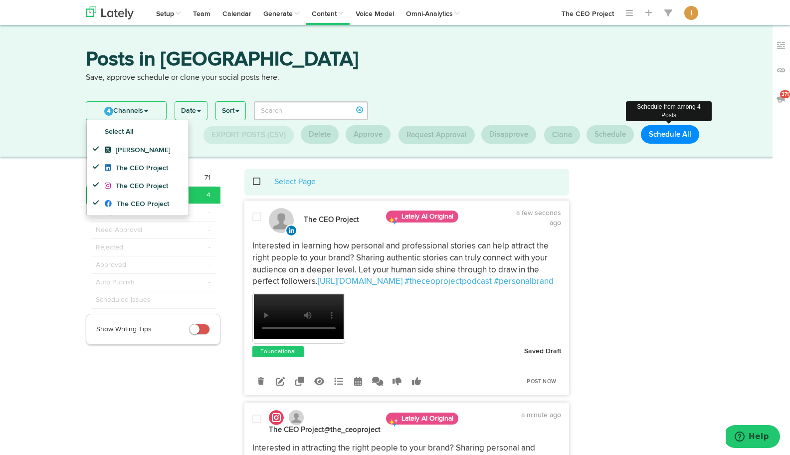
click at [659, 136] on button "Schedule All" at bounding box center [670, 134] width 58 height 18
select select "11"
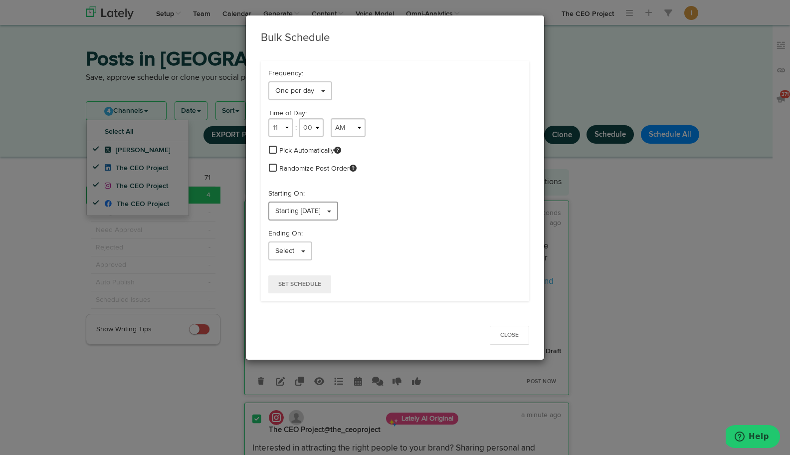
click at [314, 213] on span "Starting [DATE]" at bounding box center [297, 211] width 45 height 7
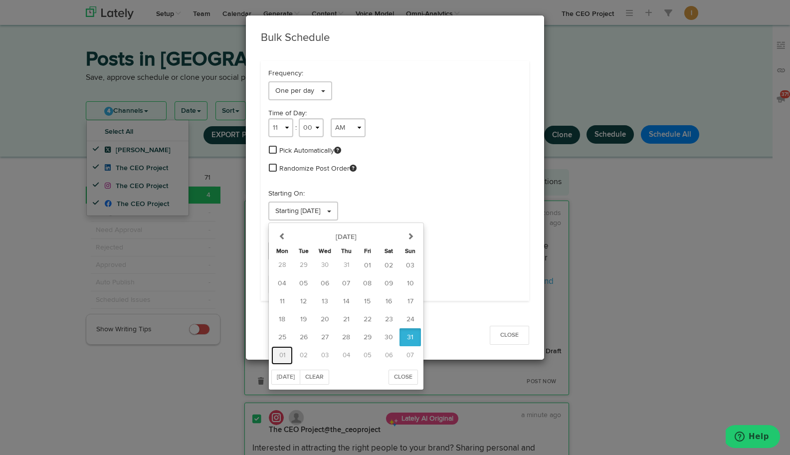
click at [284, 356] on span "01" at bounding box center [282, 355] width 6 height 6
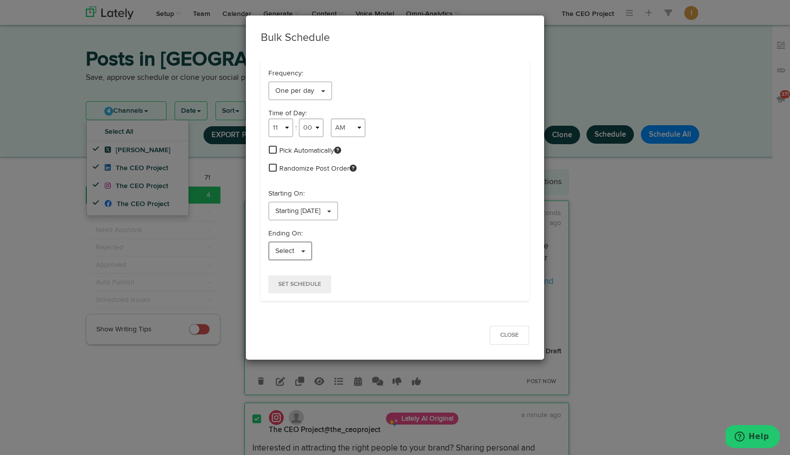
click at [293, 253] on span "Select" at bounding box center [284, 250] width 19 height 7
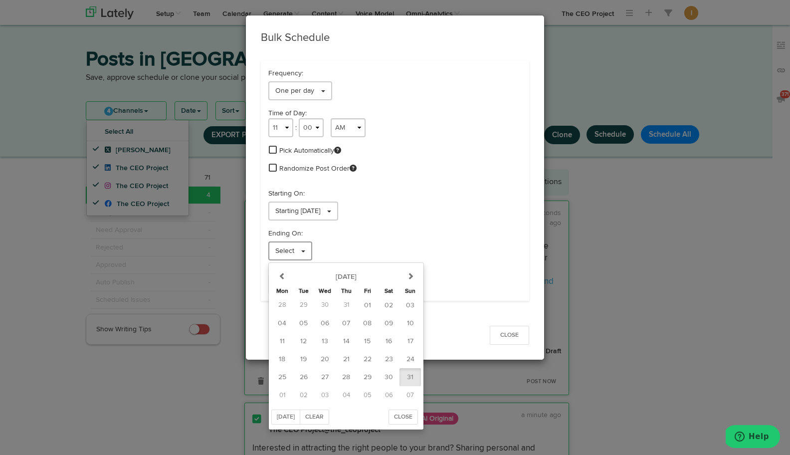
click at [293, 253] on span "Select" at bounding box center [284, 250] width 19 height 7
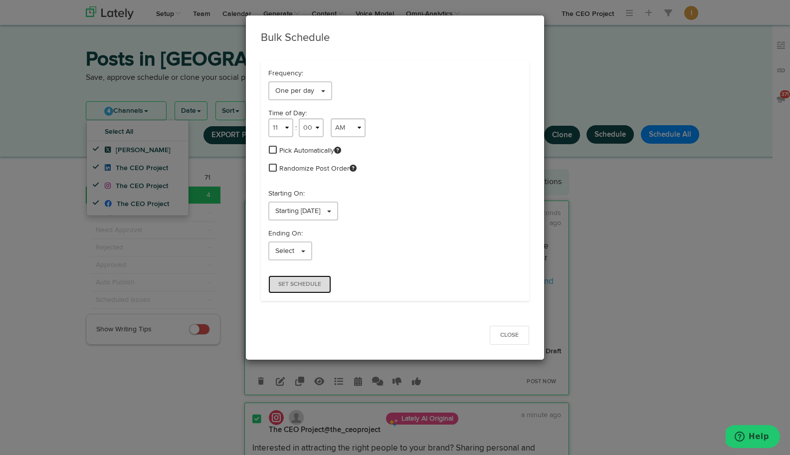
click at [294, 282] on span "Set Schedule" at bounding box center [299, 284] width 43 height 6
